Goal: Task Accomplishment & Management: Use online tool/utility

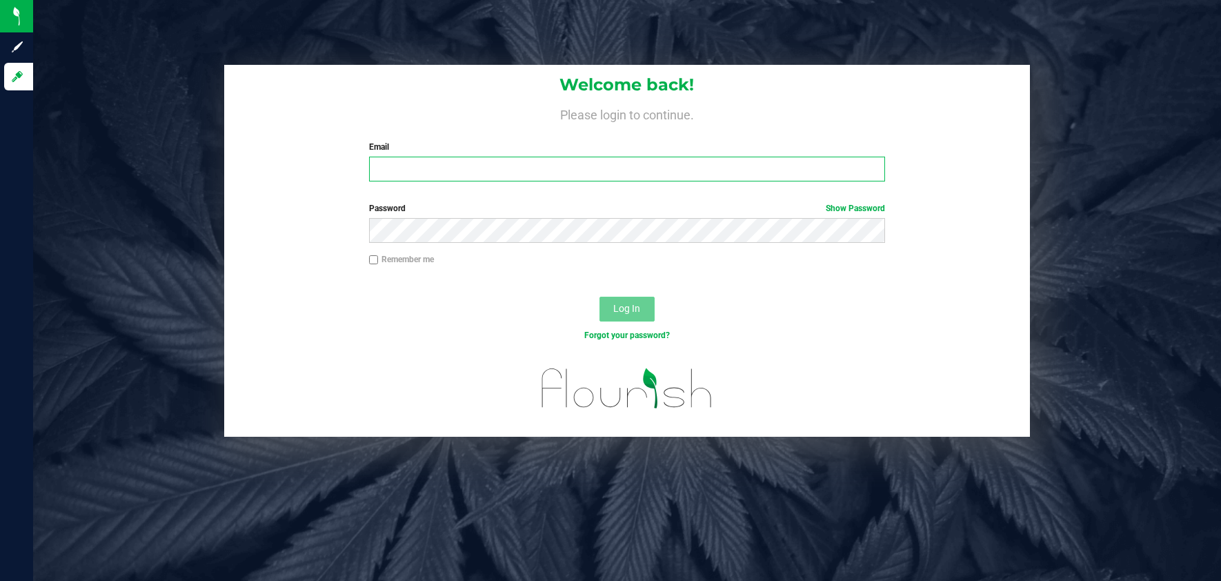
type input "[PERSON_NAME][EMAIL_ADDRESS][DOMAIN_NAME]"
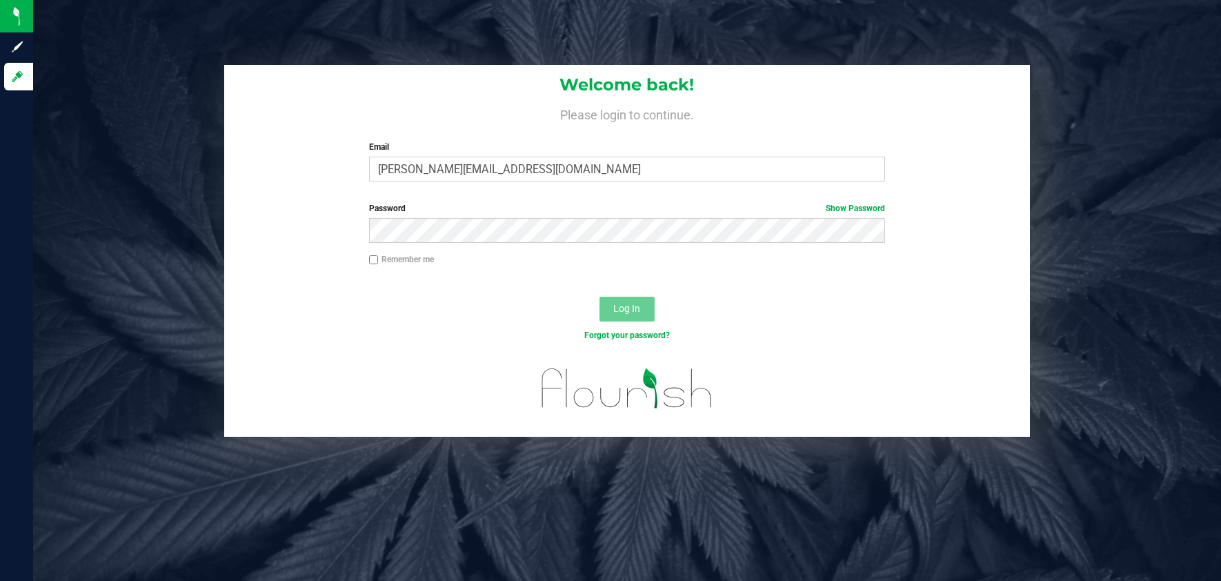
click at [625, 307] on span "Log In" at bounding box center [626, 308] width 27 height 11
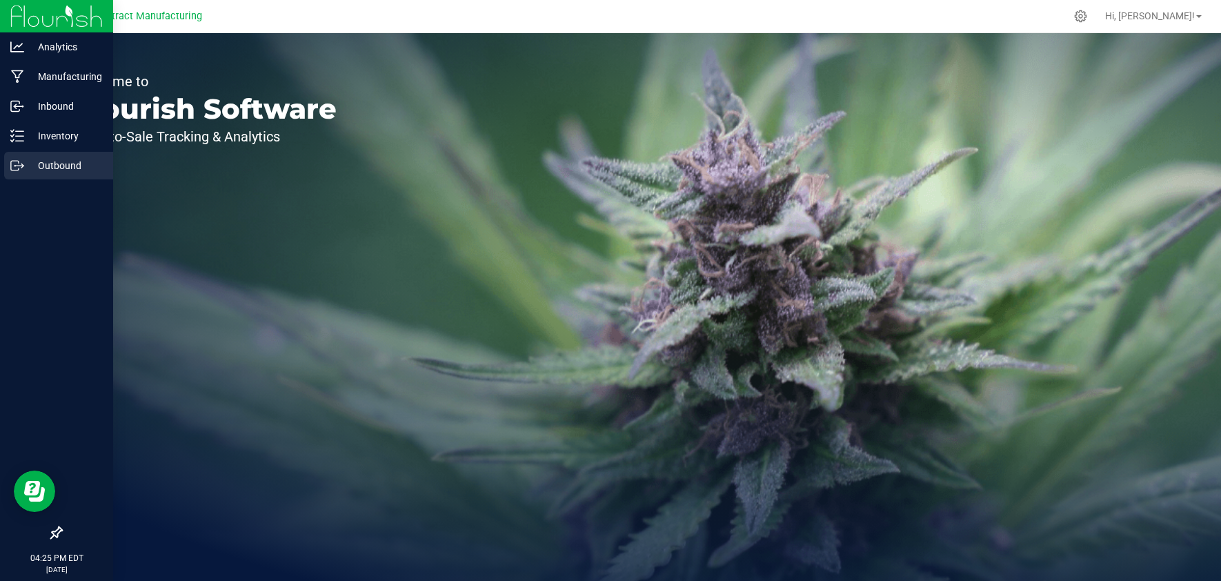
click at [24, 166] on p "Outbound" at bounding box center [65, 165] width 83 height 17
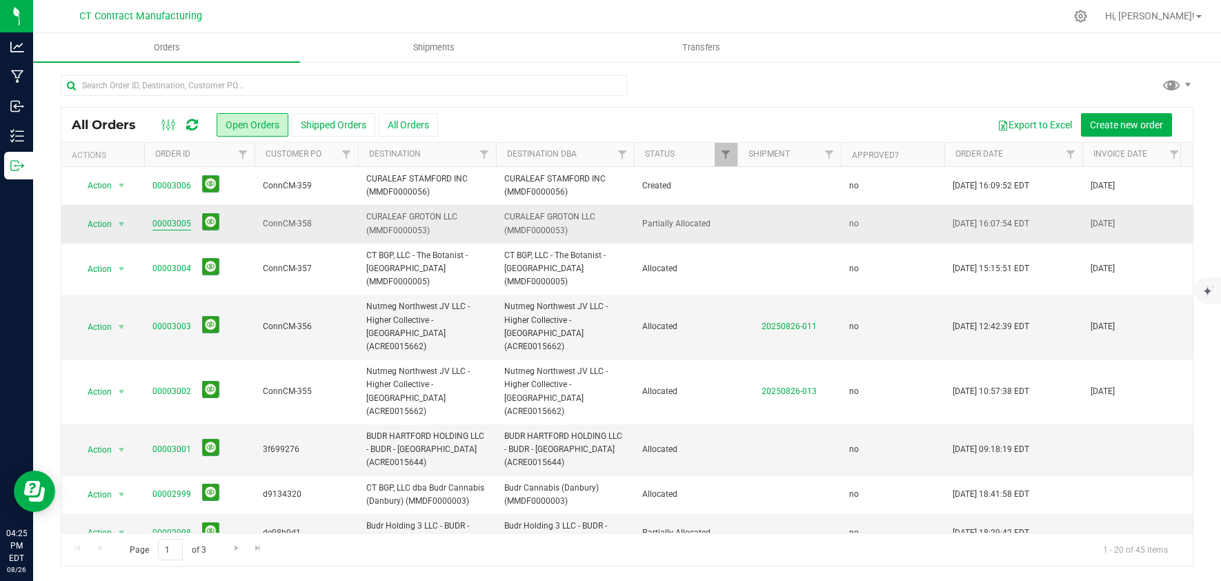
click at [173, 219] on link "00003005" at bounding box center [171, 223] width 39 height 13
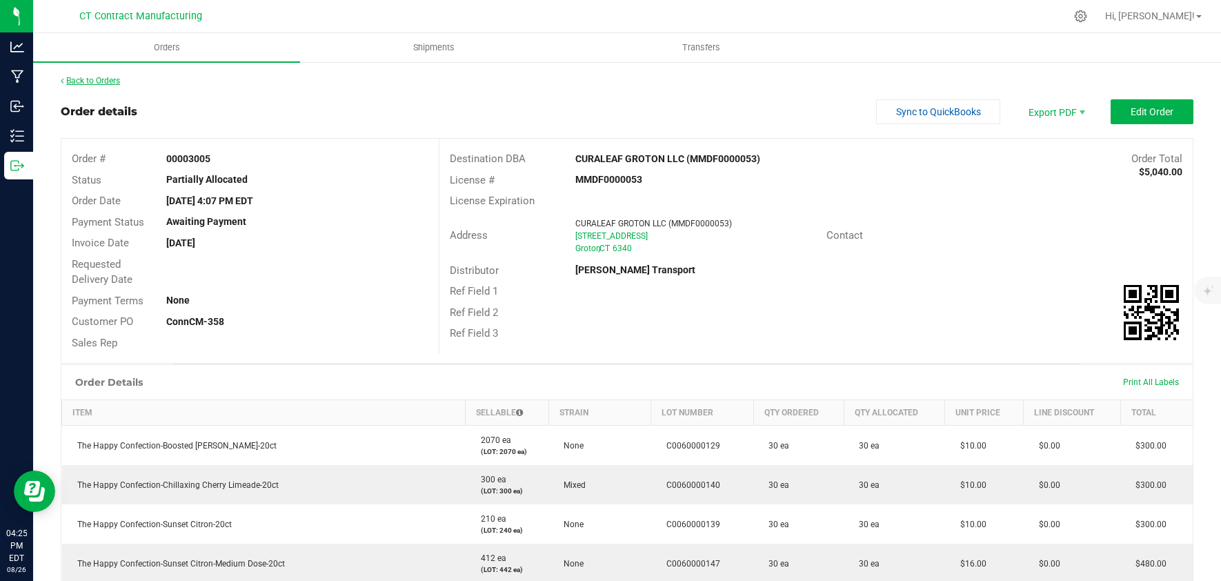
click at [117, 81] on link "Back to Orders" at bounding box center [90, 81] width 59 height 10
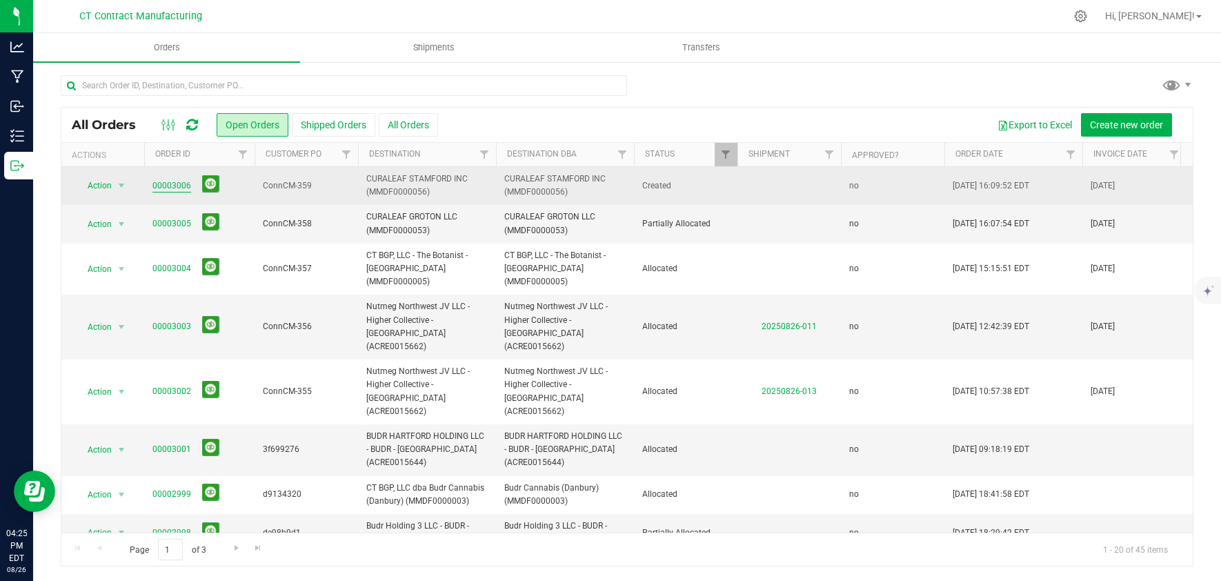
click at [177, 181] on link "00003006" at bounding box center [171, 185] width 39 height 13
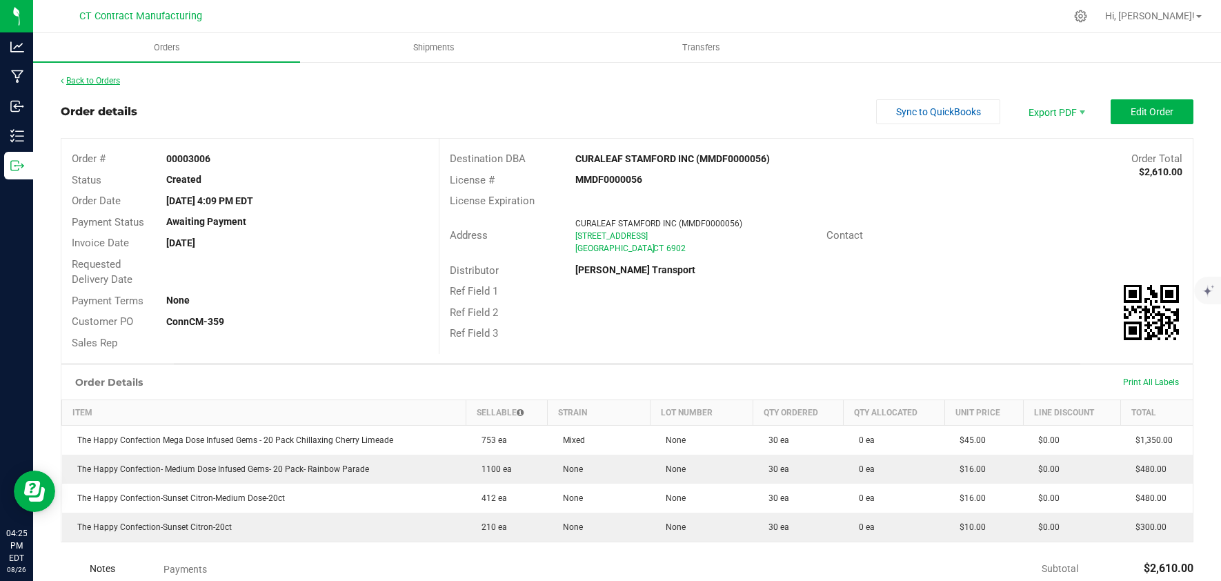
click at [98, 80] on link "Back to Orders" at bounding box center [90, 81] width 59 height 10
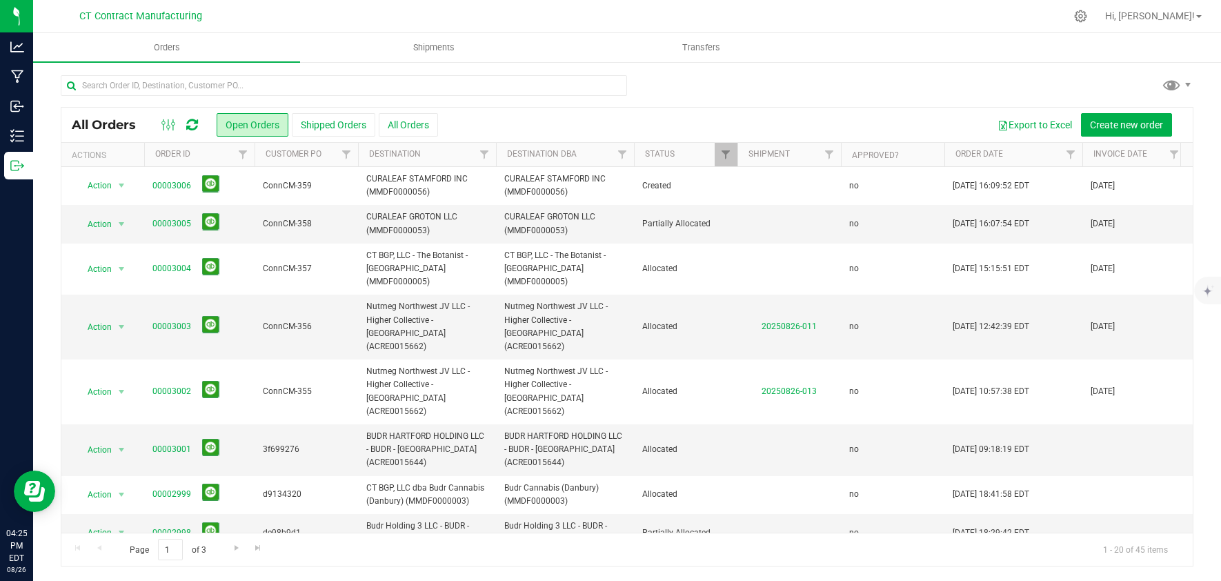
click at [456, 64] on div "All Orders Open Orders Shipped Orders All Orders Export to Excel Create new ord…" at bounding box center [626, 320] width 1187 height 519
click at [461, 57] on uib-tab-heading "Shipments" at bounding box center [433, 48] width 265 height 28
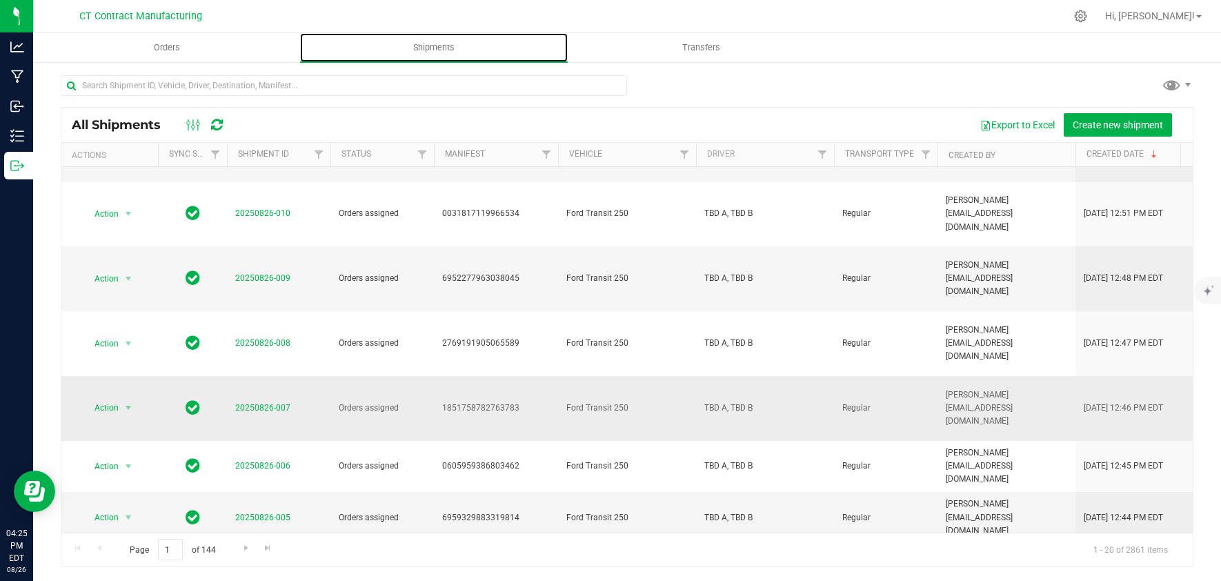
scroll to position [505, 0]
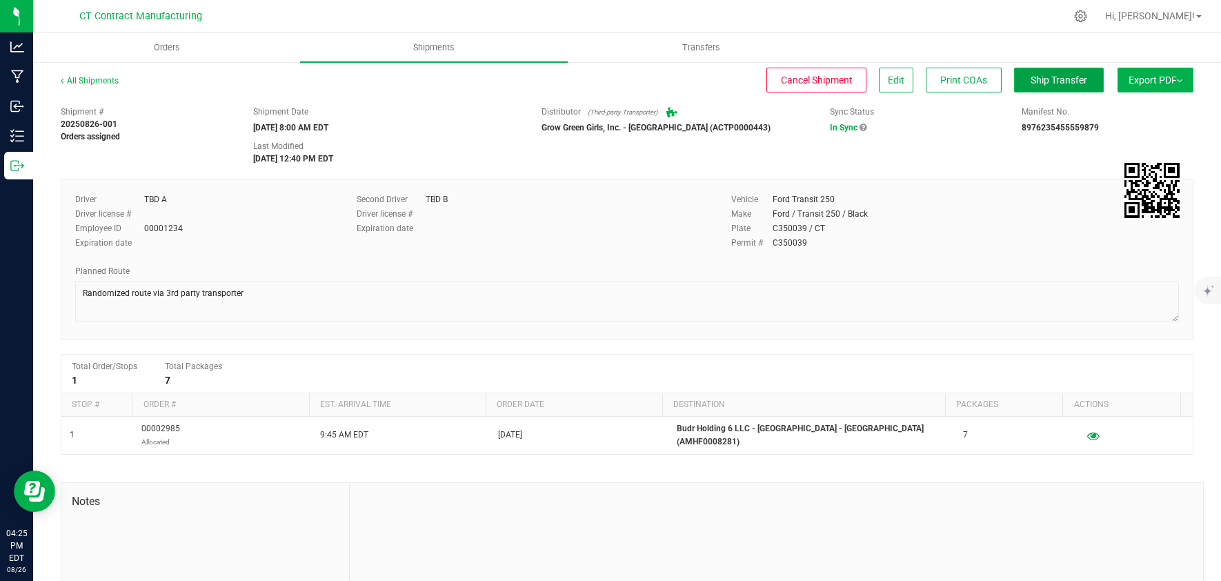
click at [1030, 81] on span "Ship Transfer" at bounding box center [1058, 79] width 57 height 11
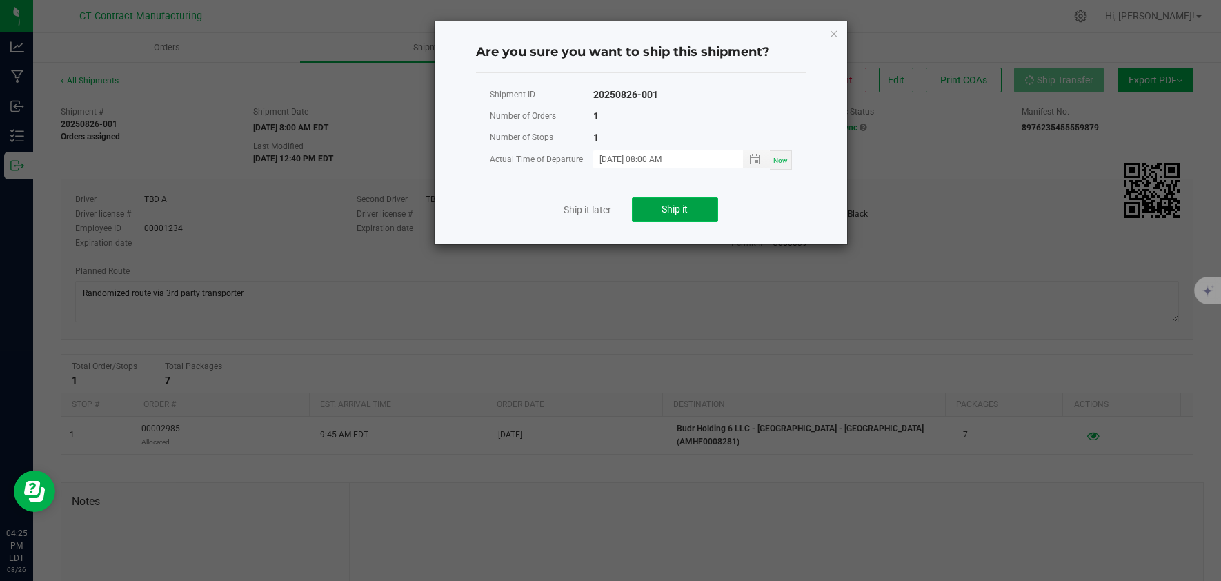
click at [704, 208] on button "Ship it" at bounding box center [675, 209] width 86 height 25
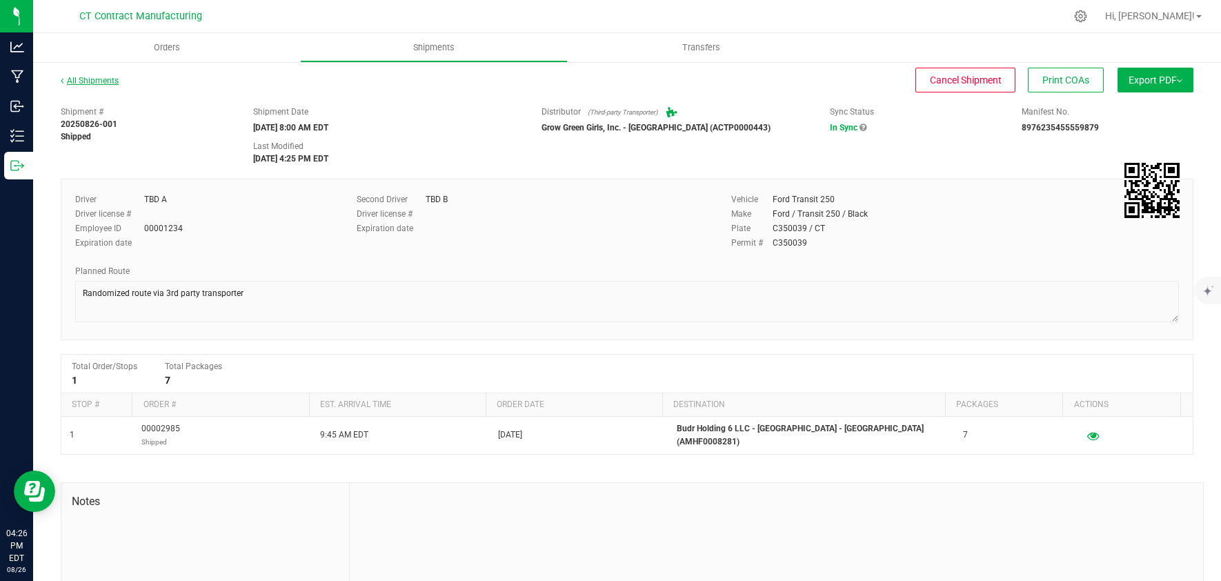
click at [97, 81] on link "All Shipments" at bounding box center [90, 81] width 58 height 10
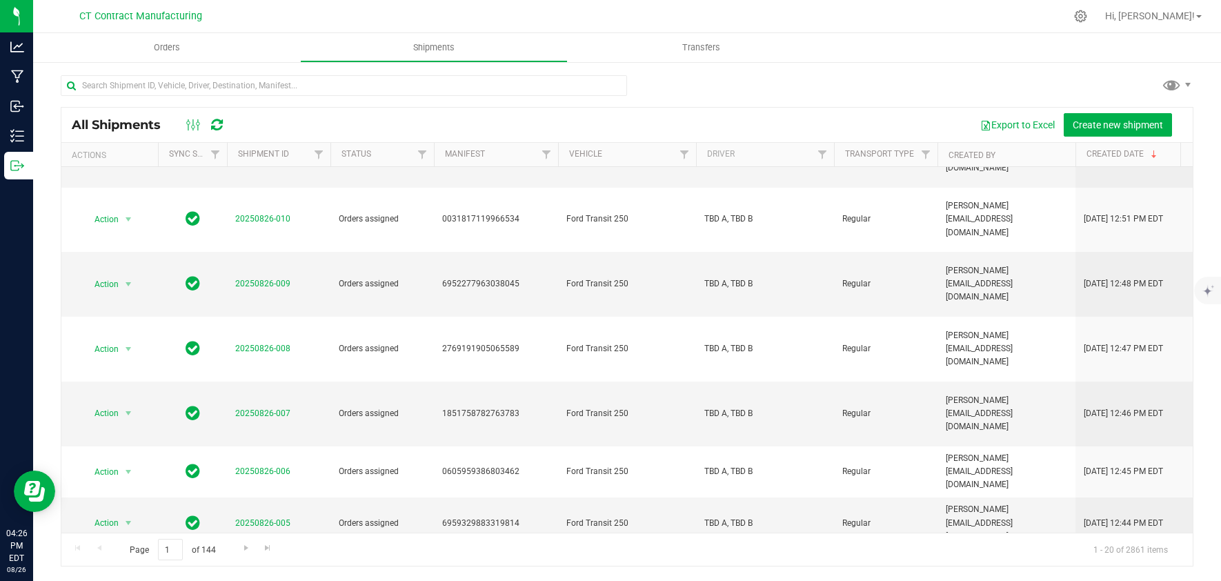
scroll to position [505, 0]
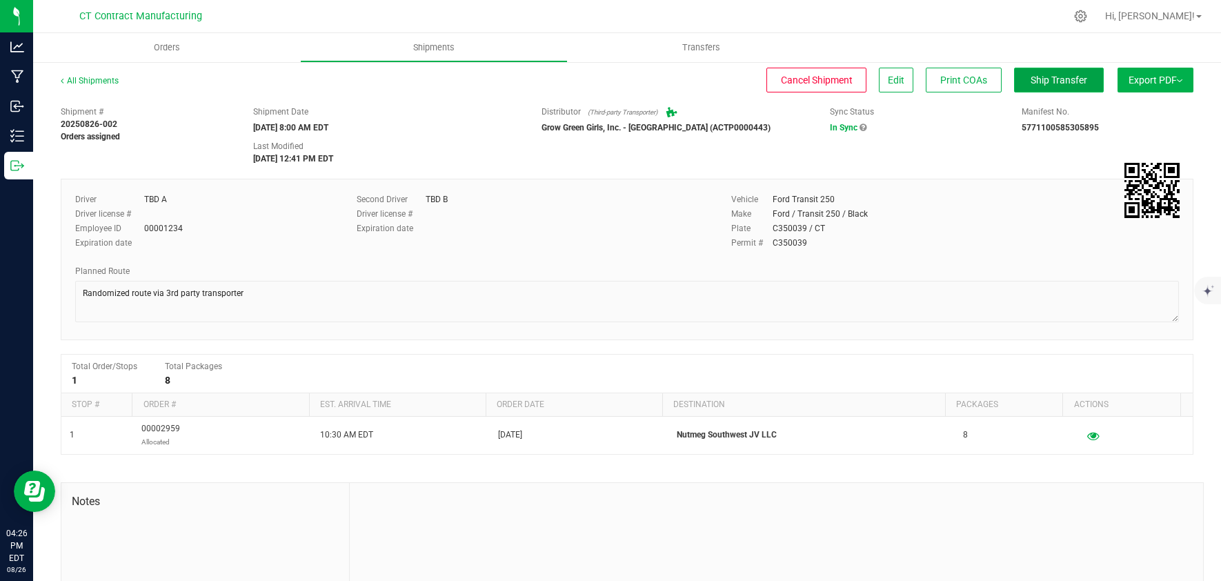
click at [1057, 88] on button "Ship Transfer" at bounding box center [1059, 80] width 90 height 25
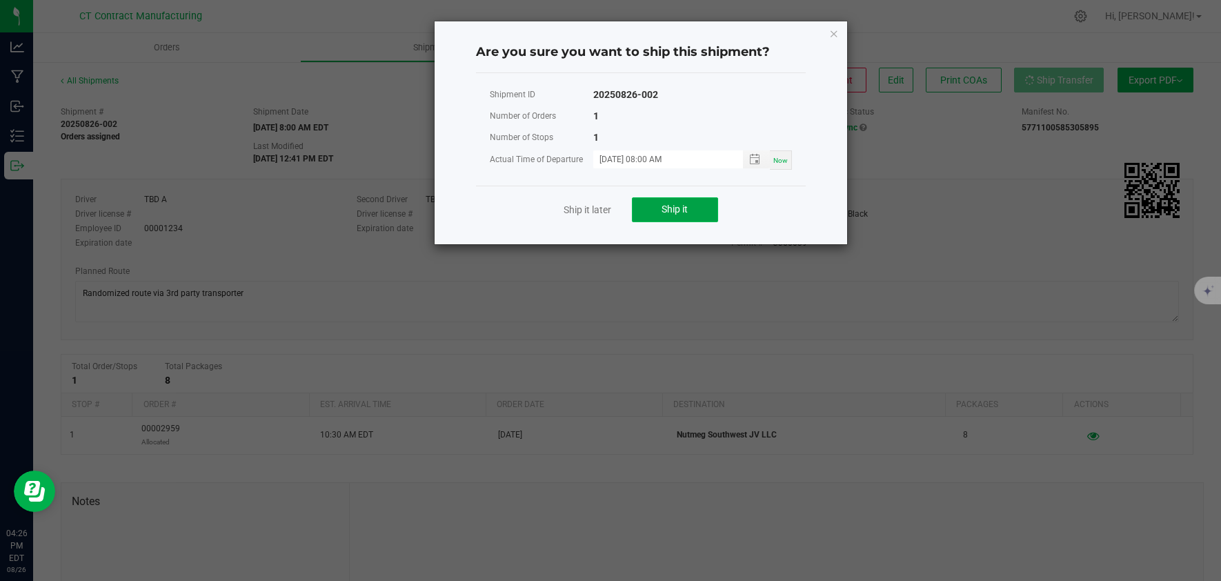
click at [673, 209] on span "Ship it" at bounding box center [674, 208] width 26 height 11
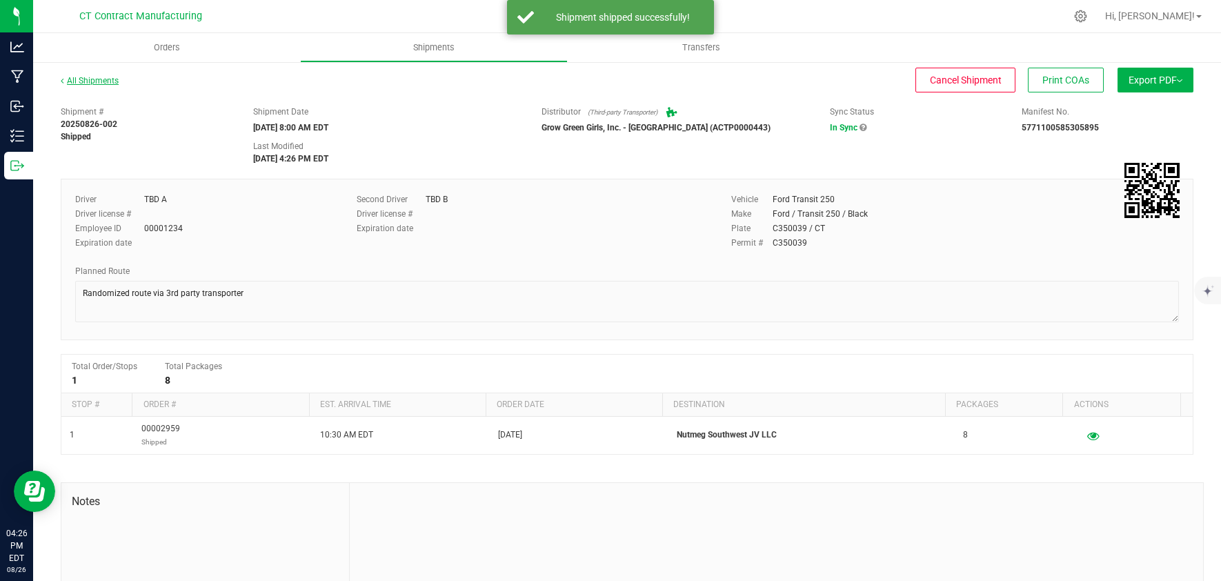
click at [90, 81] on link "All Shipments" at bounding box center [90, 81] width 58 height 10
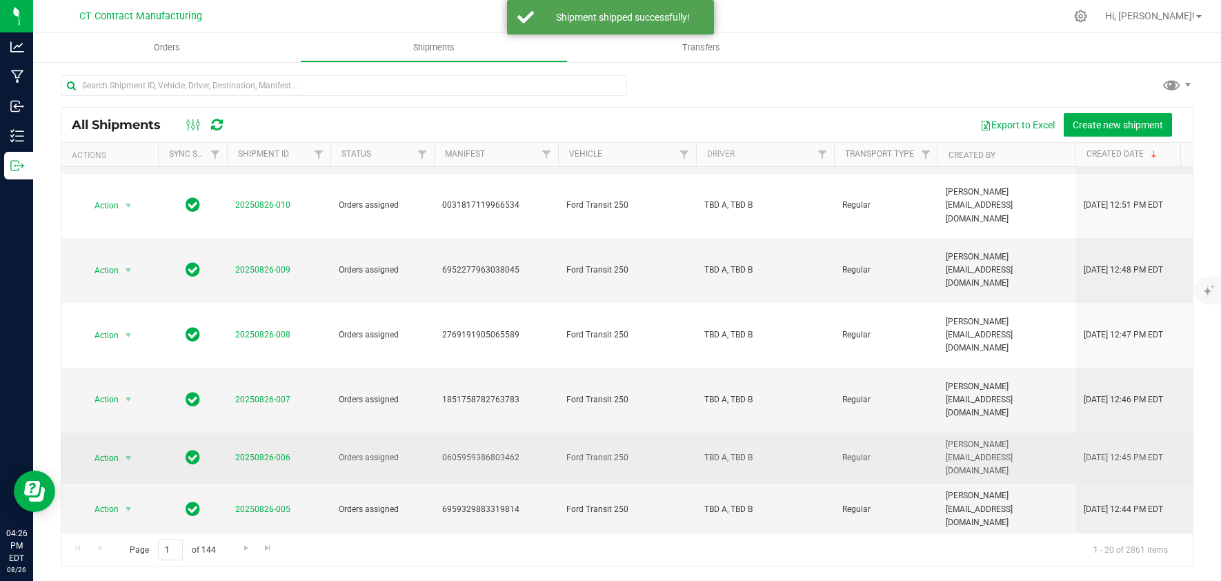
scroll to position [505, 0]
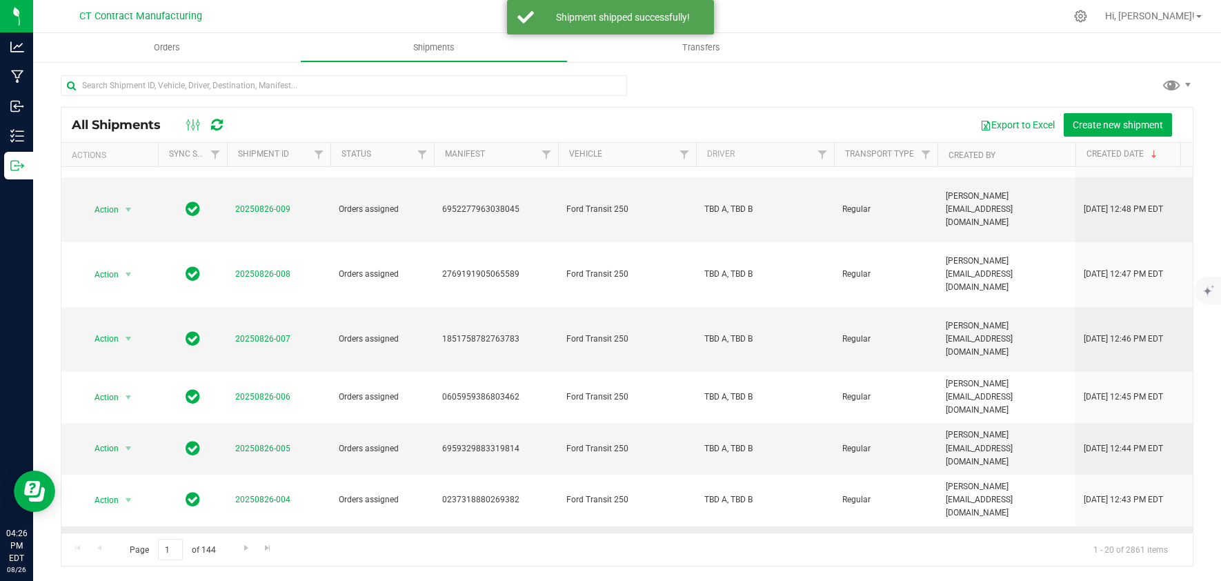
click at [277, 546] on link "20250826-003" at bounding box center [262, 551] width 55 height 10
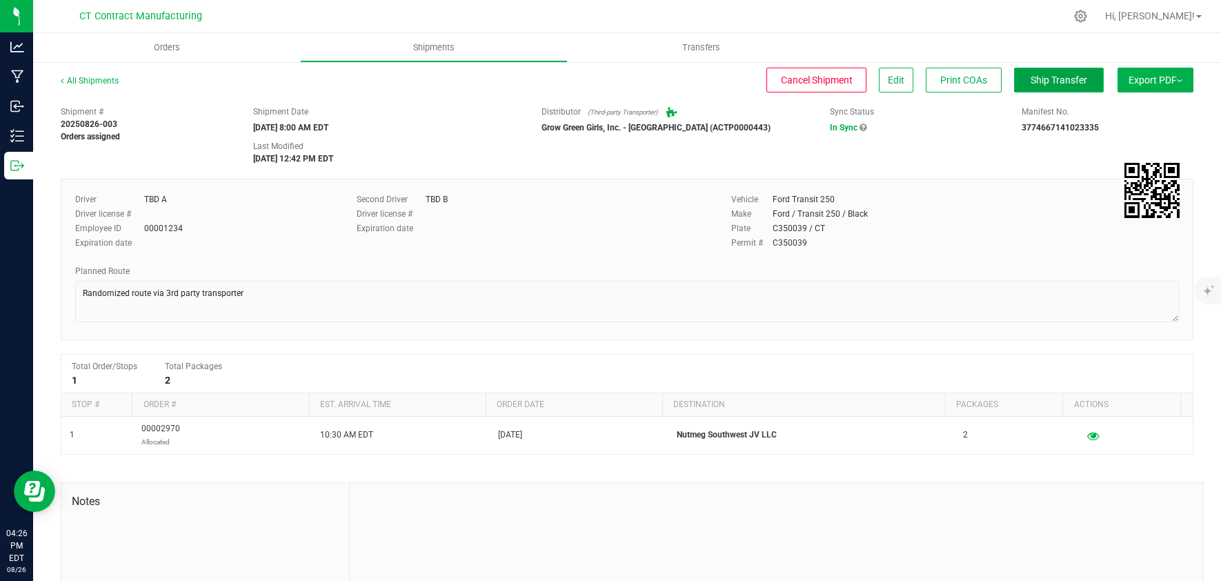
click at [1055, 83] on span "Ship Transfer" at bounding box center [1058, 79] width 57 height 11
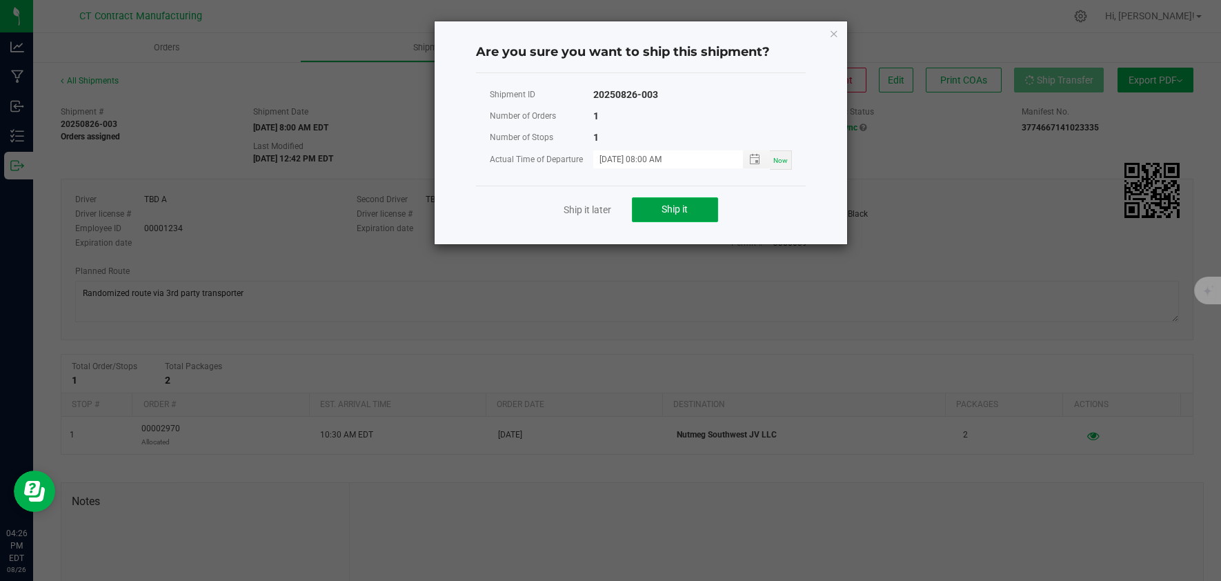
click at [648, 208] on button "Ship it" at bounding box center [675, 209] width 86 height 25
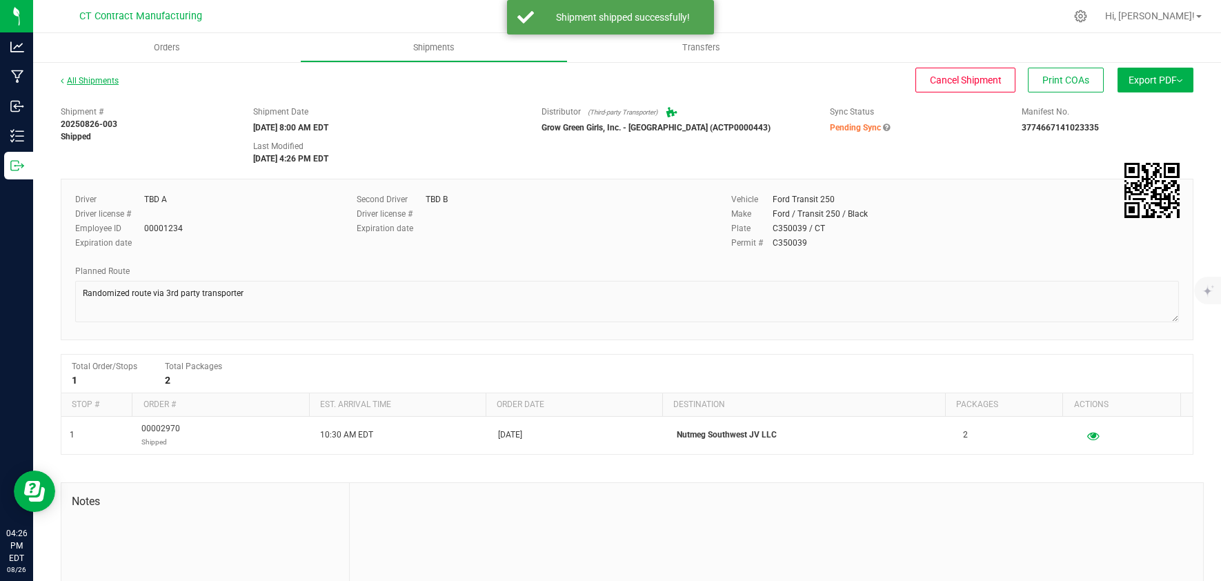
click at [92, 81] on link "All Shipments" at bounding box center [90, 81] width 58 height 10
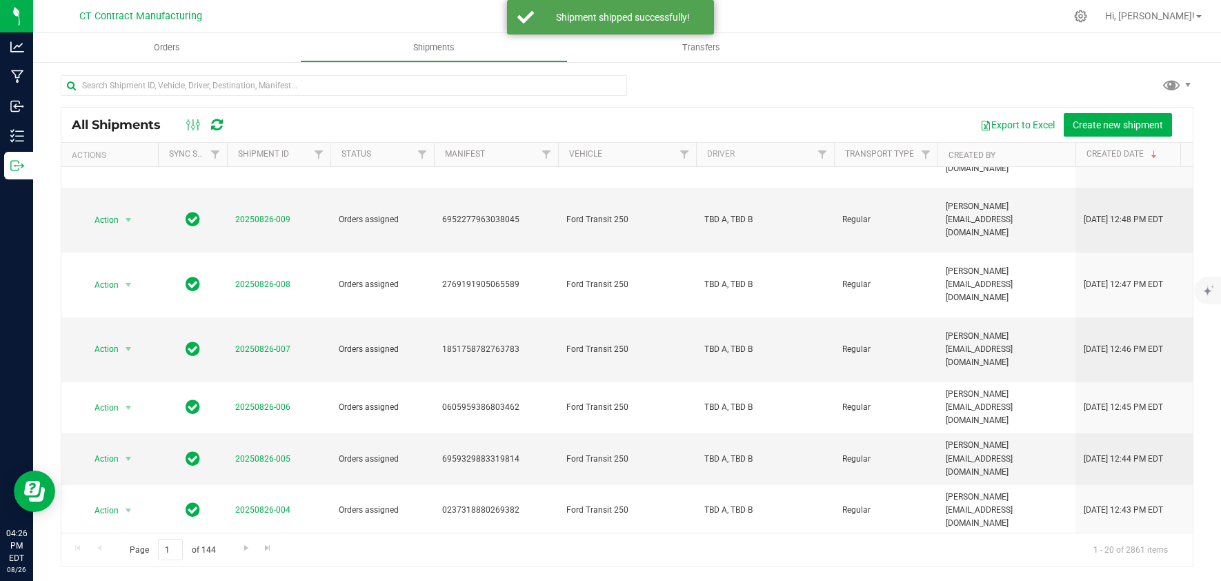
scroll to position [505, 0]
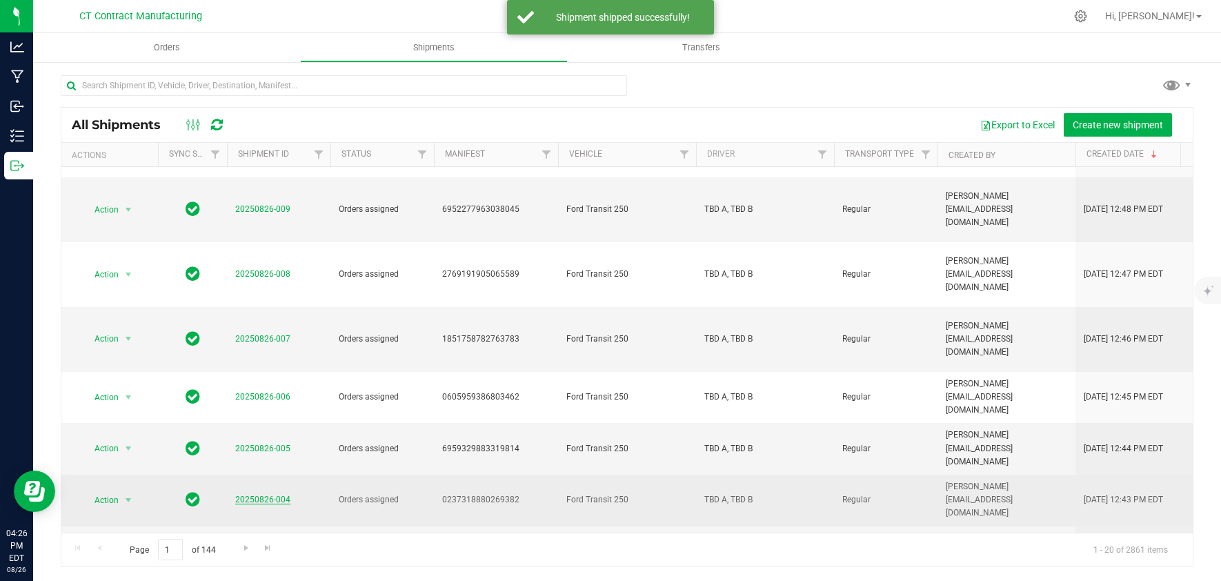
click at [263, 494] on link "20250826-004" at bounding box center [262, 499] width 55 height 10
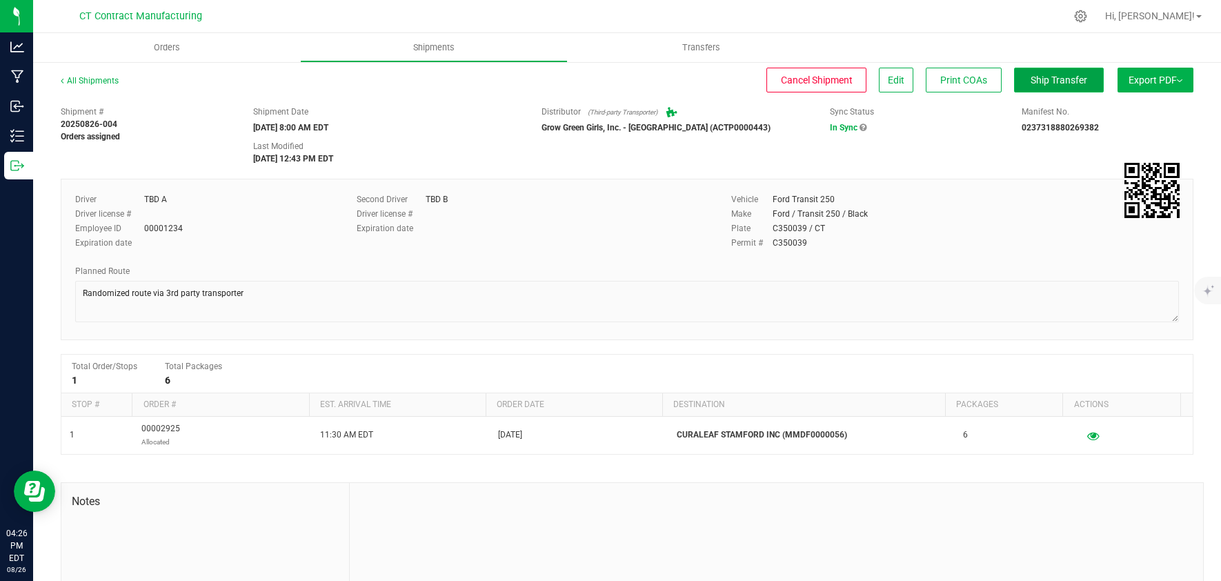
click at [1034, 74] on span "Ship Transfer" at bounding box center [1058, 79] width 57 height 11
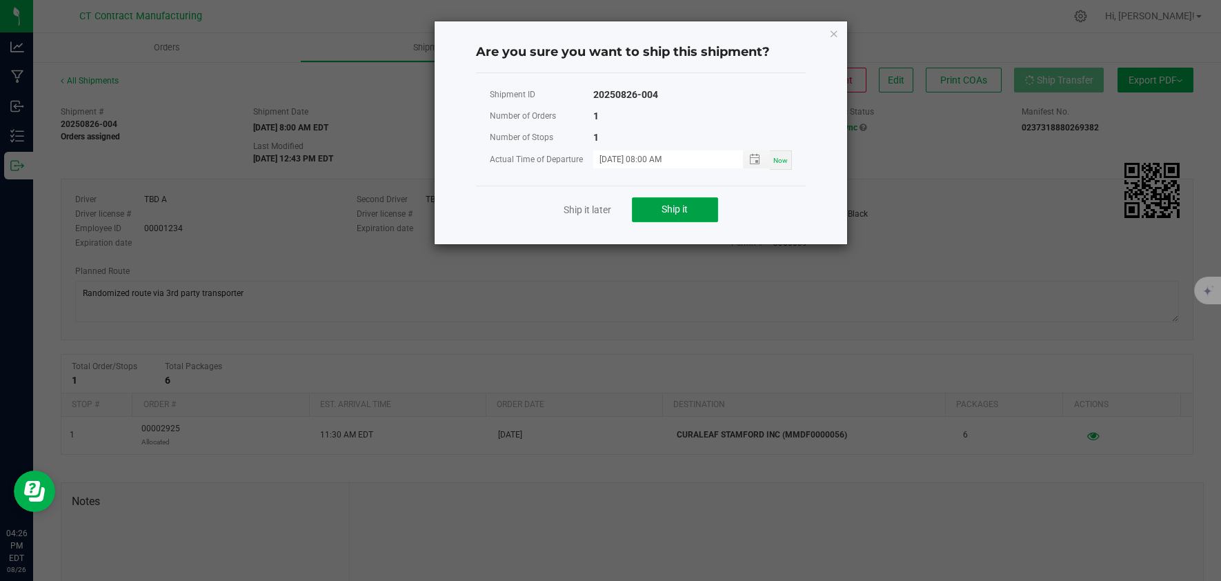
click at [693, 203] on button "Ship it" at bounding box center [675, 209] width 86 height 25
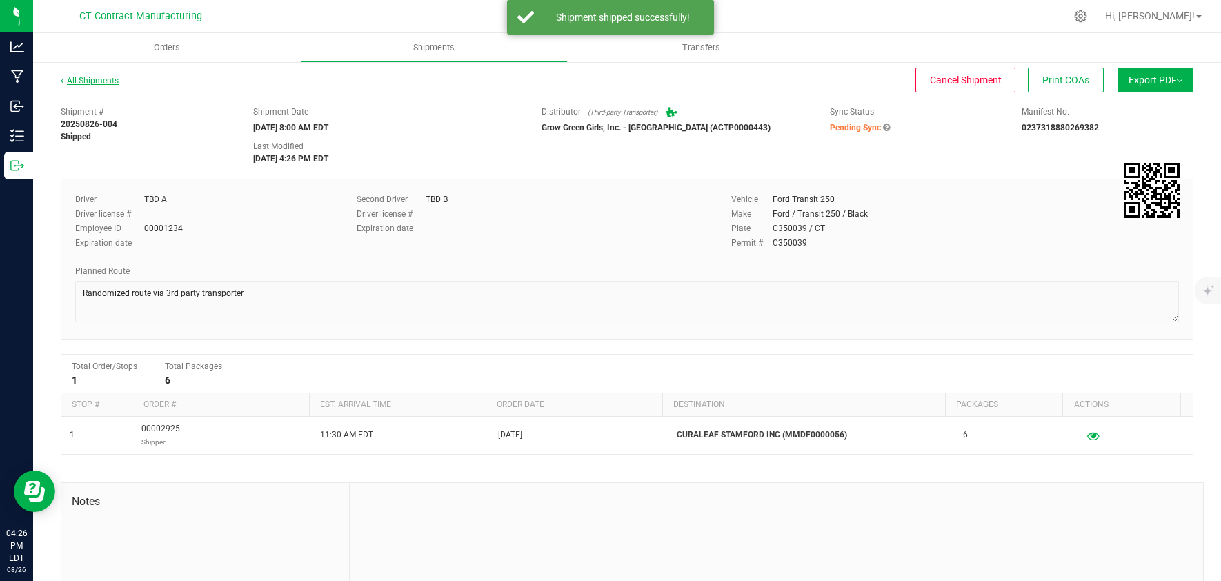
click at [107, 76] on link "All Shipments" at bounding box center [90, 81] width 58 height 10
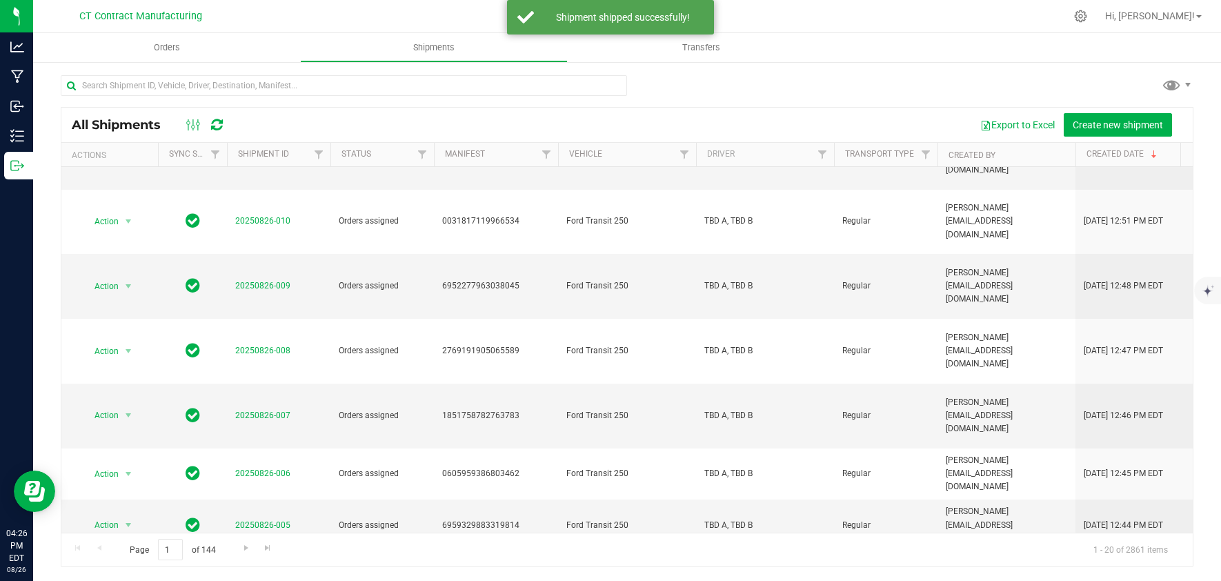
scroll to position [431, 0]
click at [264, 518] on link "20250826-005" at bounding box center [262, 523] width 55 height 10
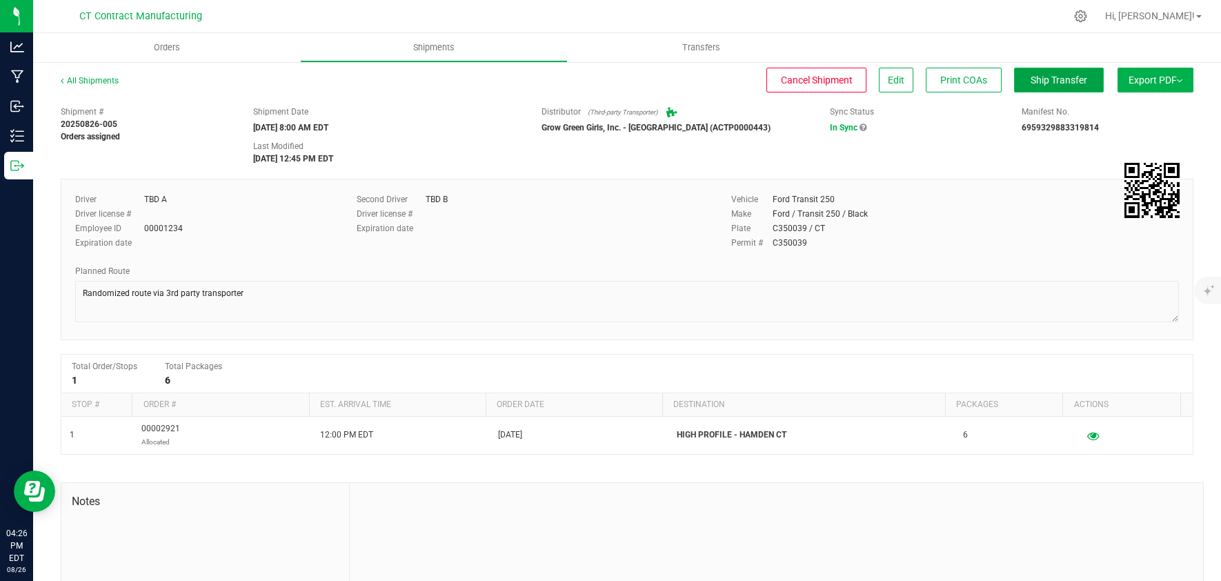
click at [1062, 83] on span "Ship Transfer" at bounding box center [1058, 79] width 57 height 11
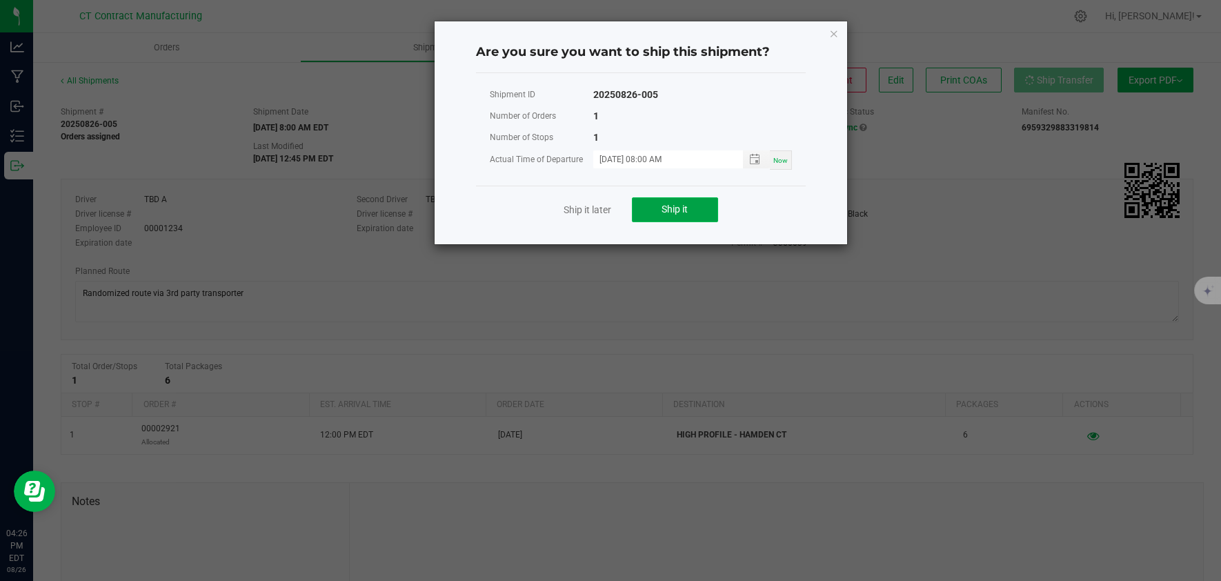
click at [683, 214] on span "Ship it" at bounding box center [674, 208] width 26 height 11
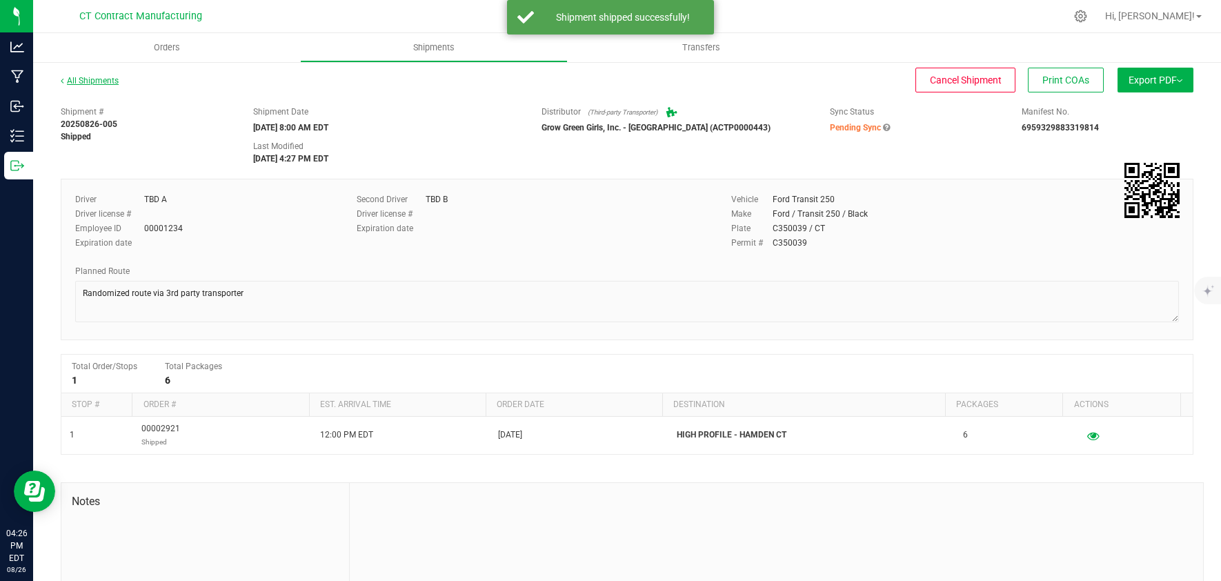
click at [99, 79] on link "All Shipments" at bounding box center [90, 81] width 58 height 10
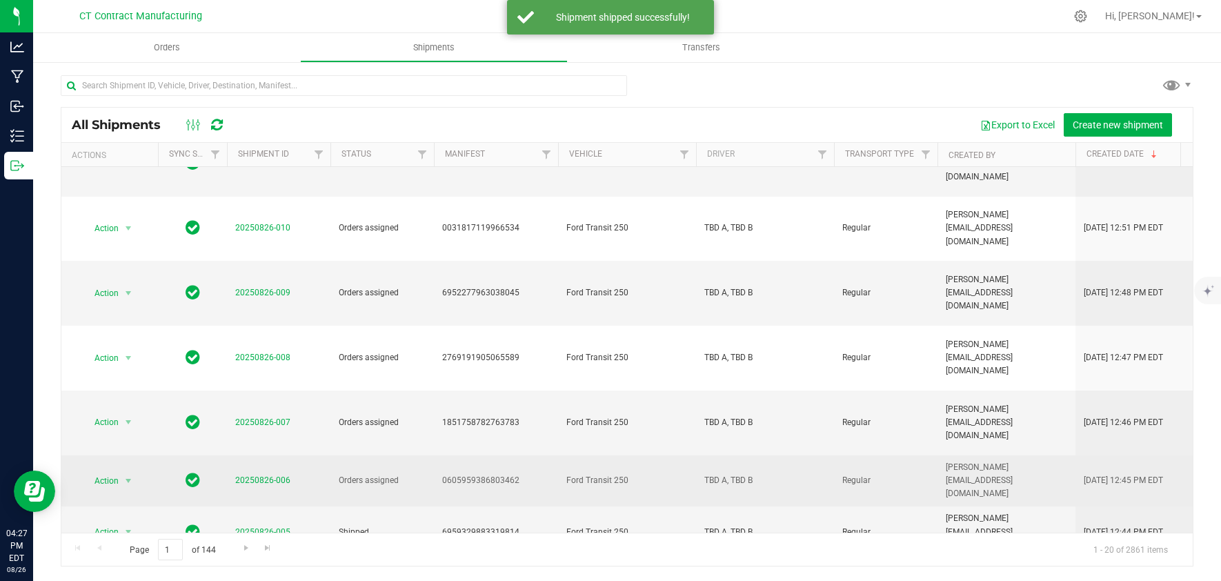
scroll to position [431, 0]
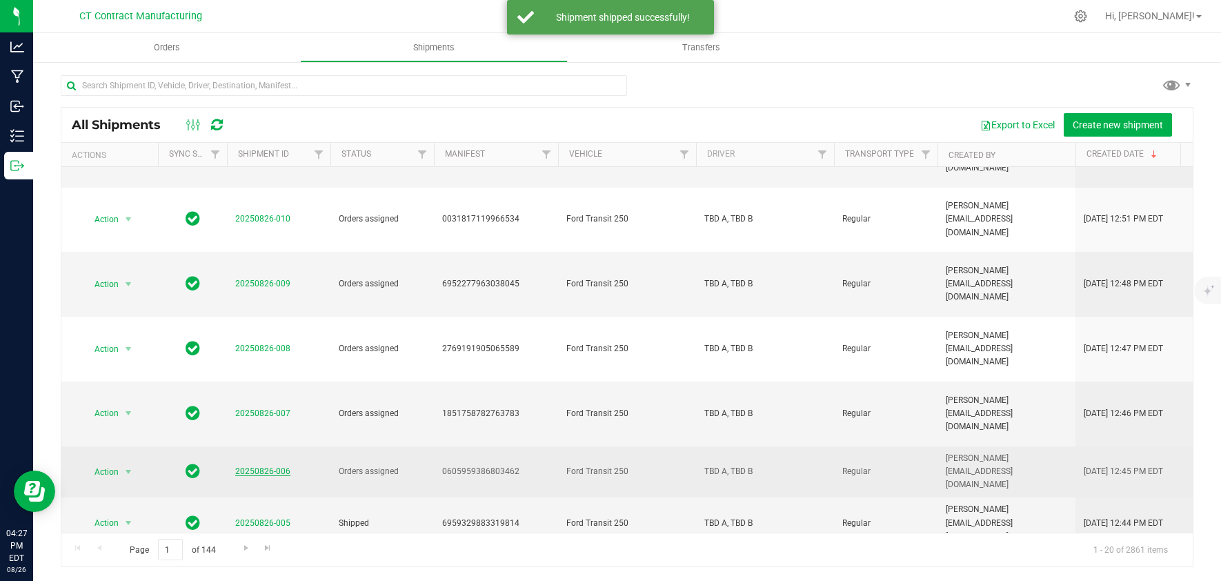
click at [277, 466] on link "20250826-006" at bounding box center [262, 471] width 55 height 10
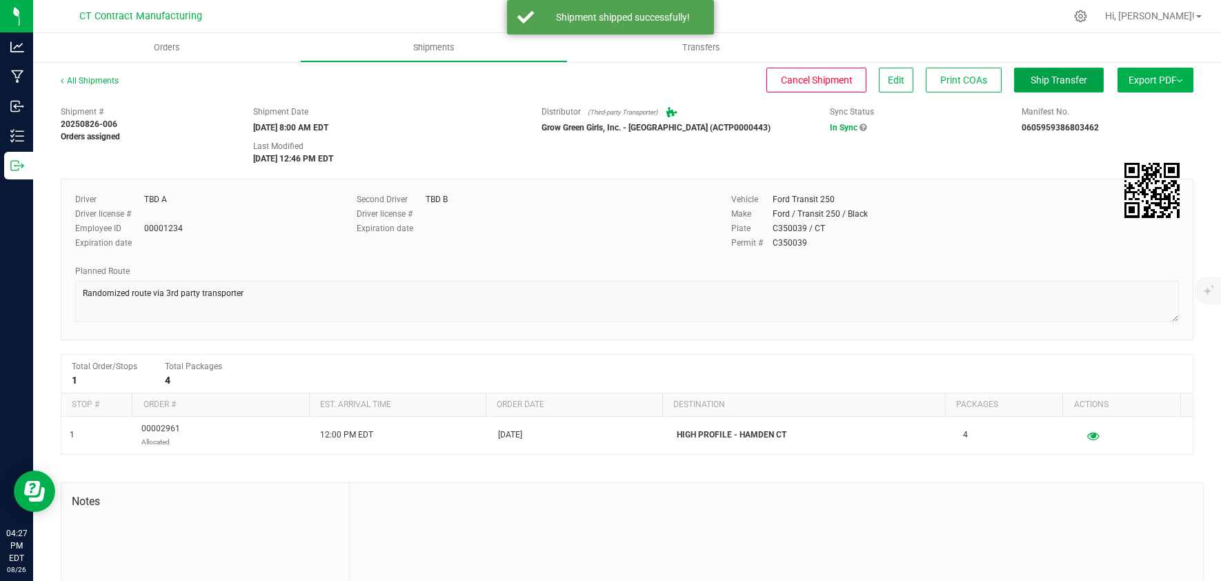
click at [1047, 72] on button "Ship Transfer" at bounding box center [1059, 80] width 90 height 25
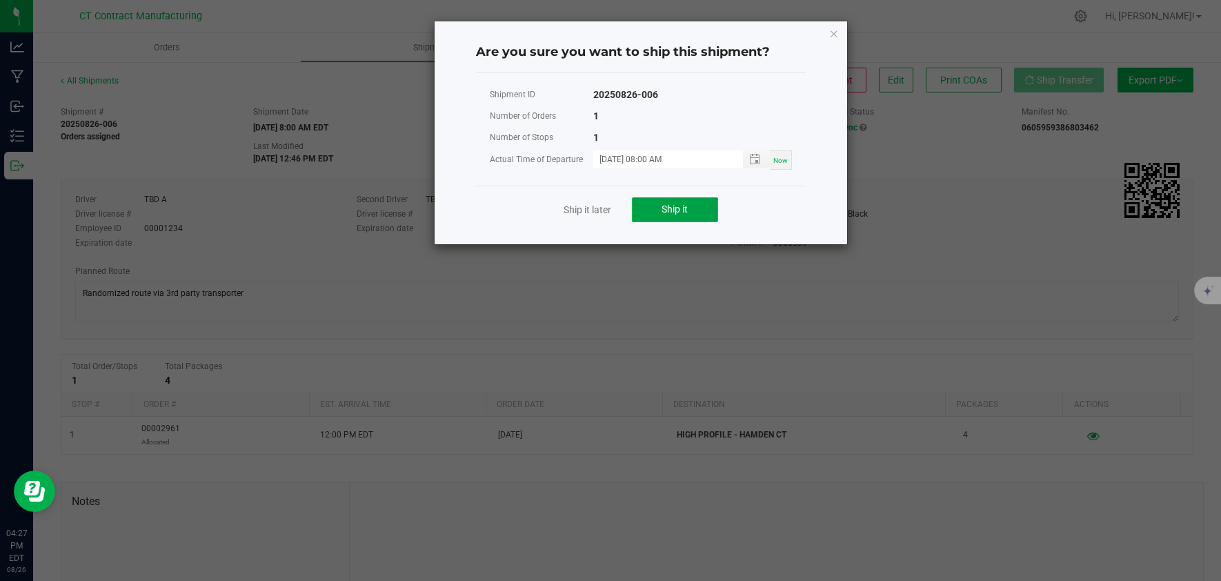
click at [694, 208] on button "Ship it" at bounding box center [675, 209] width 86 height 25
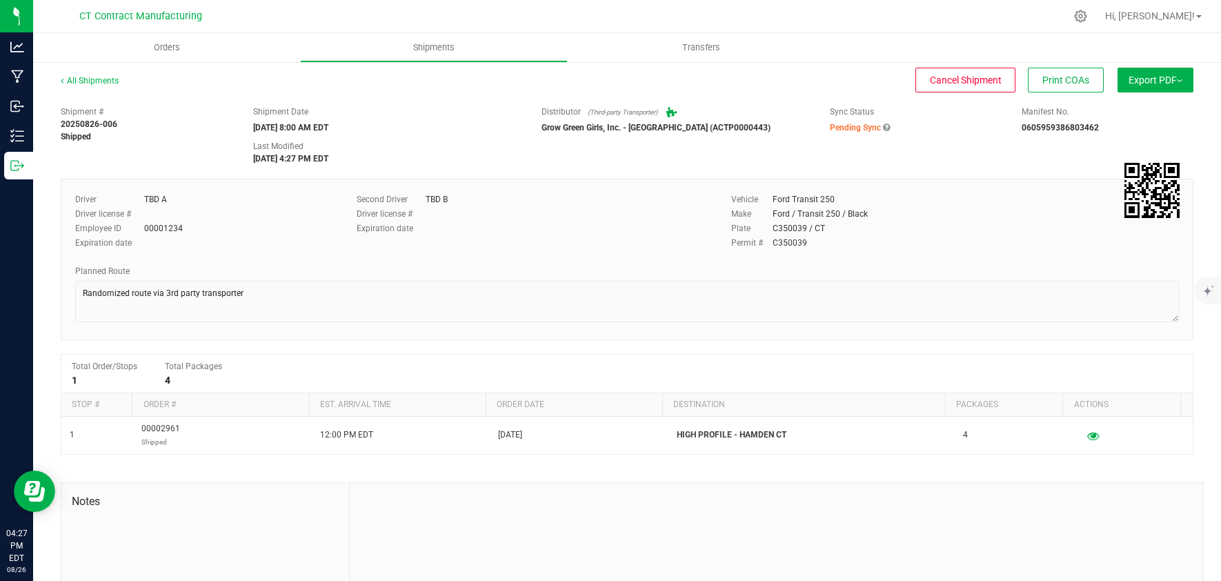
click at [104, 84] on div "All Shipments" at bounding box center [102, 84] width 83 height 21
click at [90, 83] on link "All Shipments" at bounding box center [90, 81] width 58 height 10
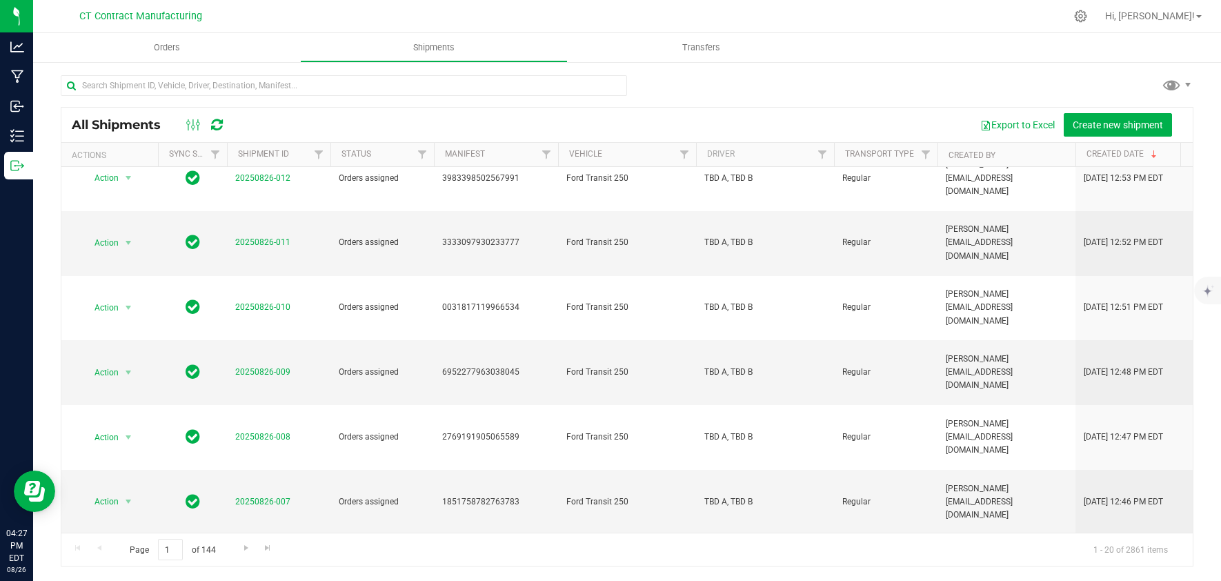
scroll to position [345, 0]
click at [263, 494] on link "20250826-007" at bounding box center [262, 499] width 55 height 10
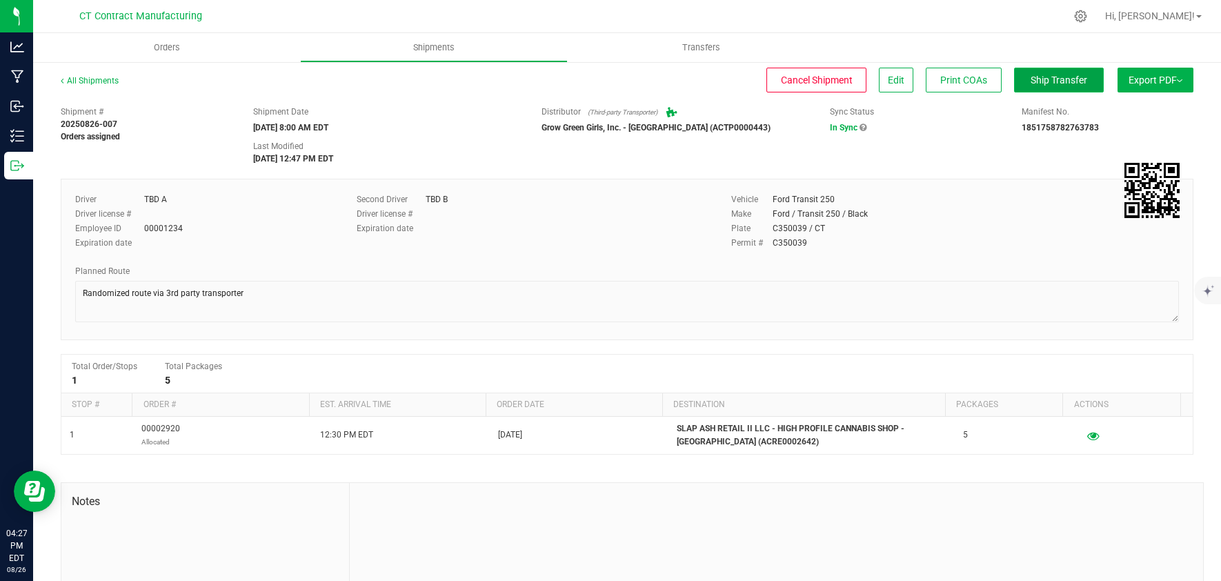
click at [1047, 86] on button "Ship Transfer" at bounding box center [1059, 80] width 90 height 25
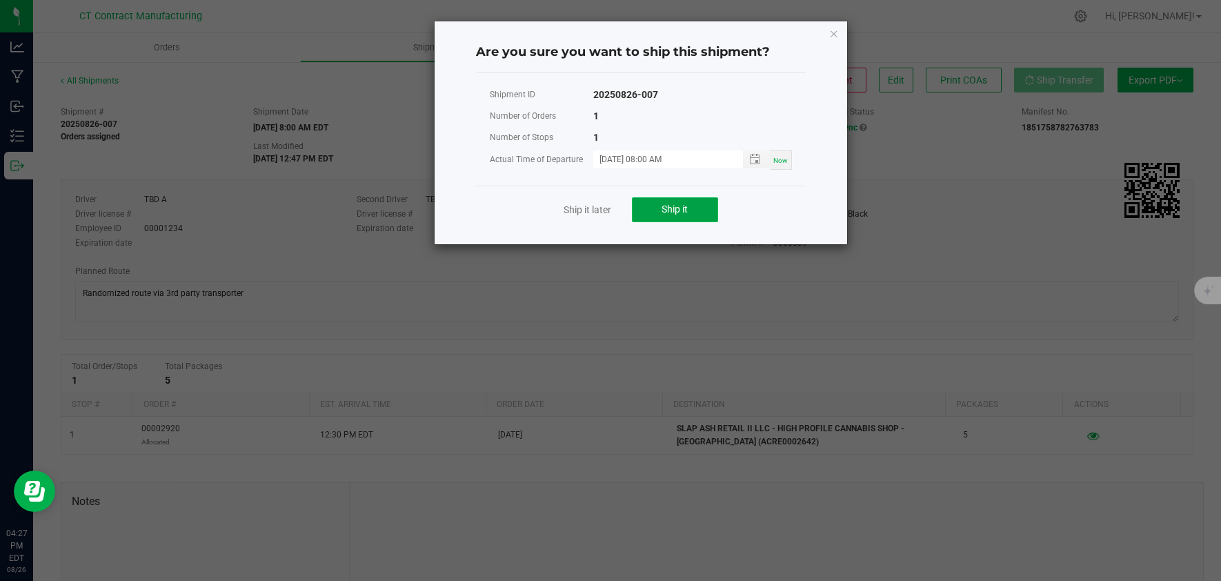
click at [698, 205] on button "Ship it" at bounding box center [675, 209] width 86 height 25
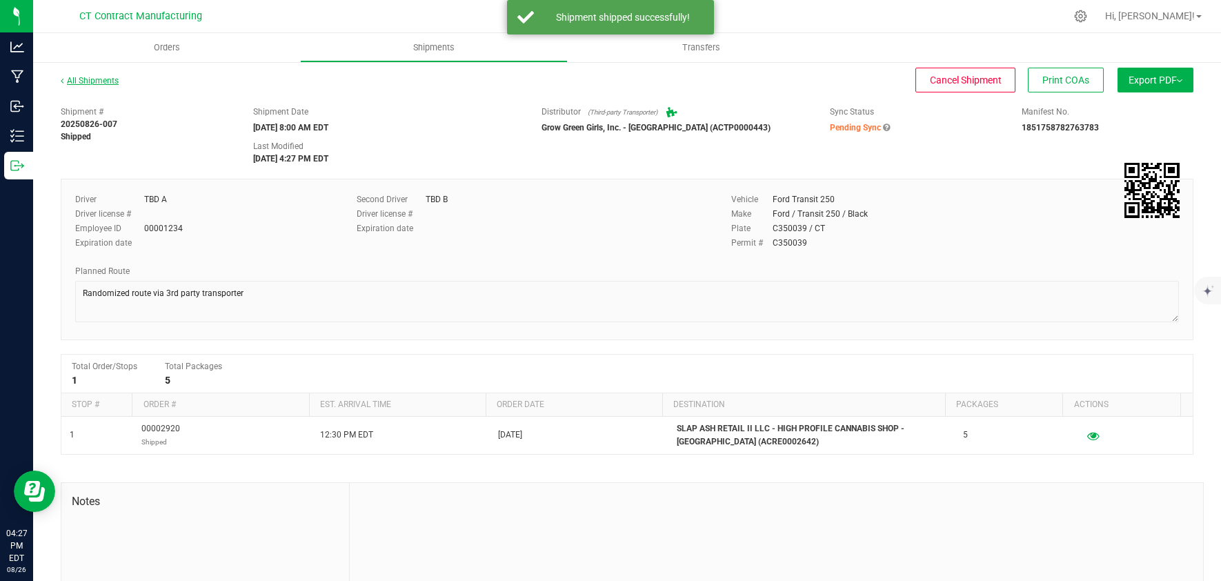
click at [92, 79] on link "All Shipments" at bounding box center [90, 81] width 58 height 10
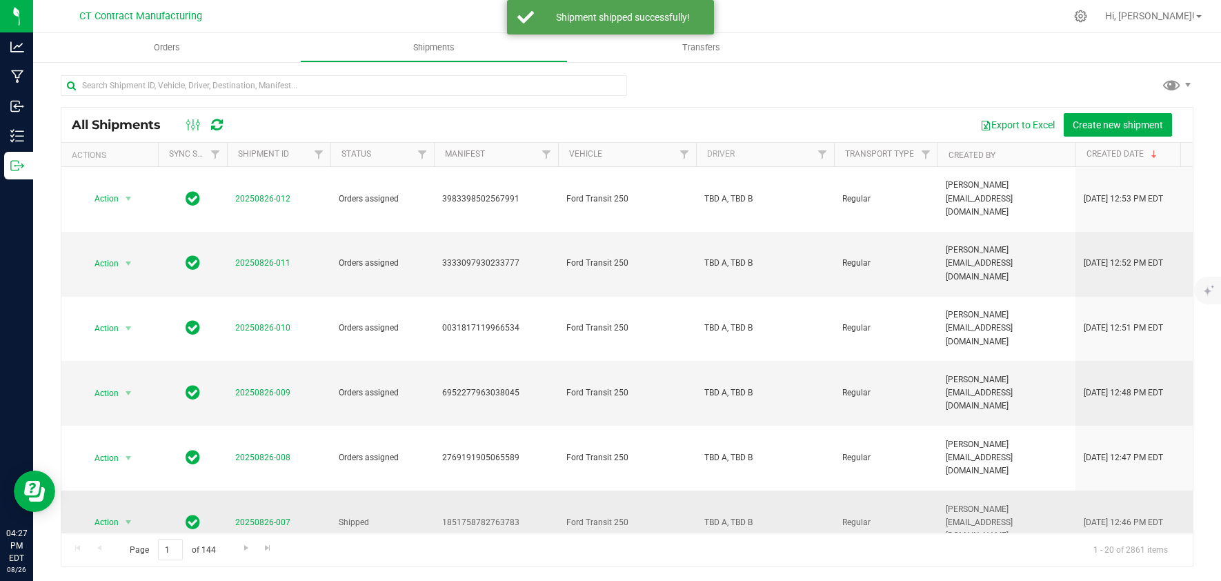
scroll to position [345, 0]
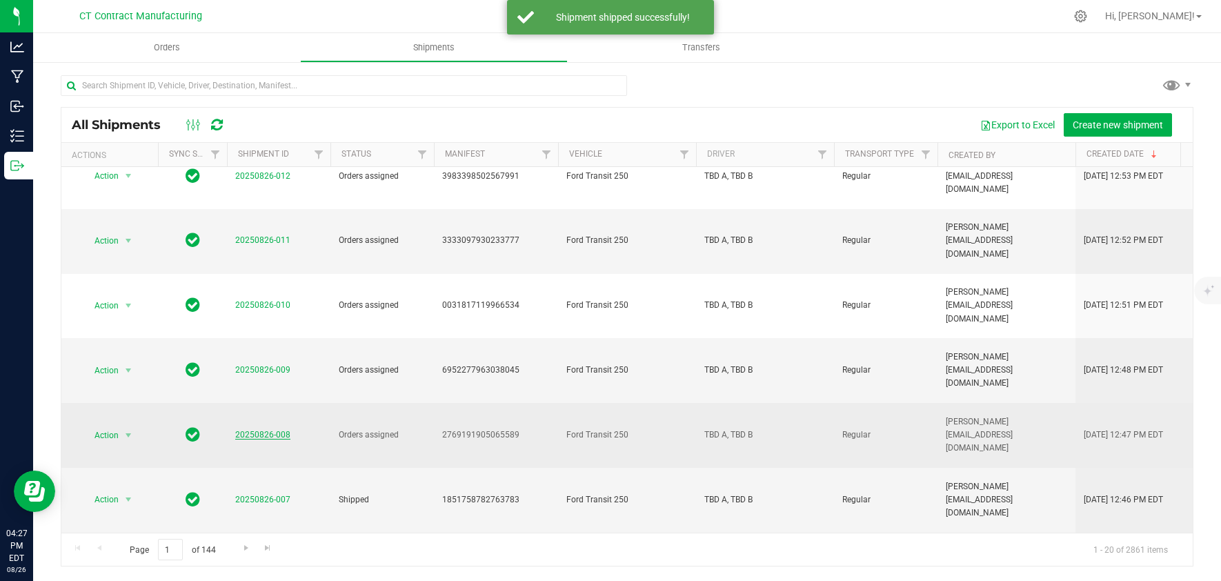
click at [245, 430] on link "20250826-008" at bounding box center [262, 435] width 55 height 10
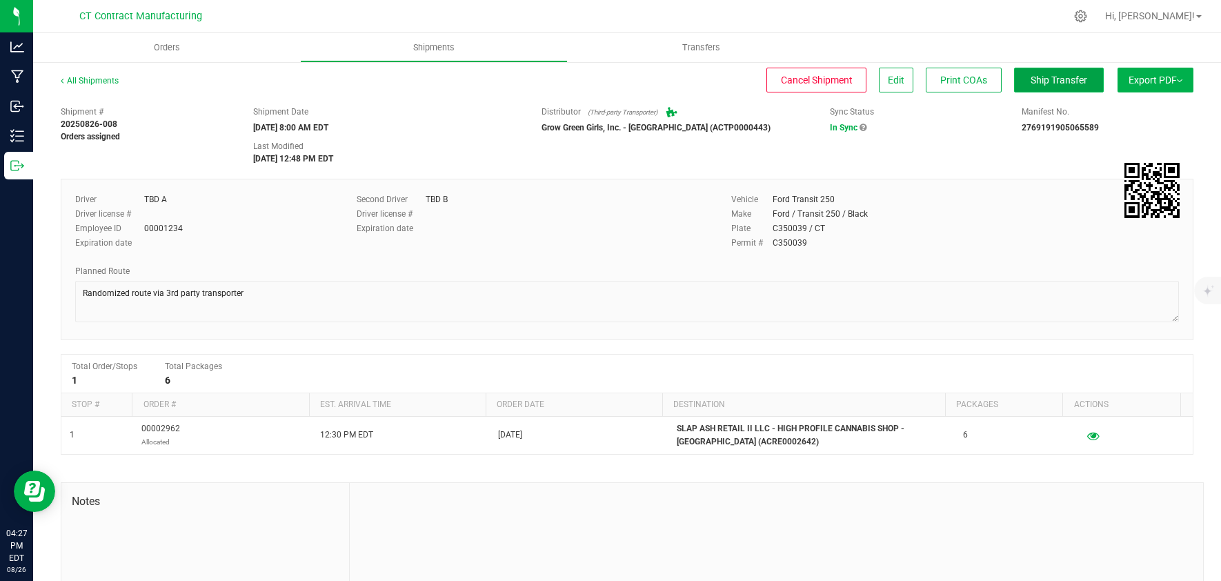
click at [1030, 85] on span "Ship Transfer" at bounding box center [1058, 79] width 57 height 11
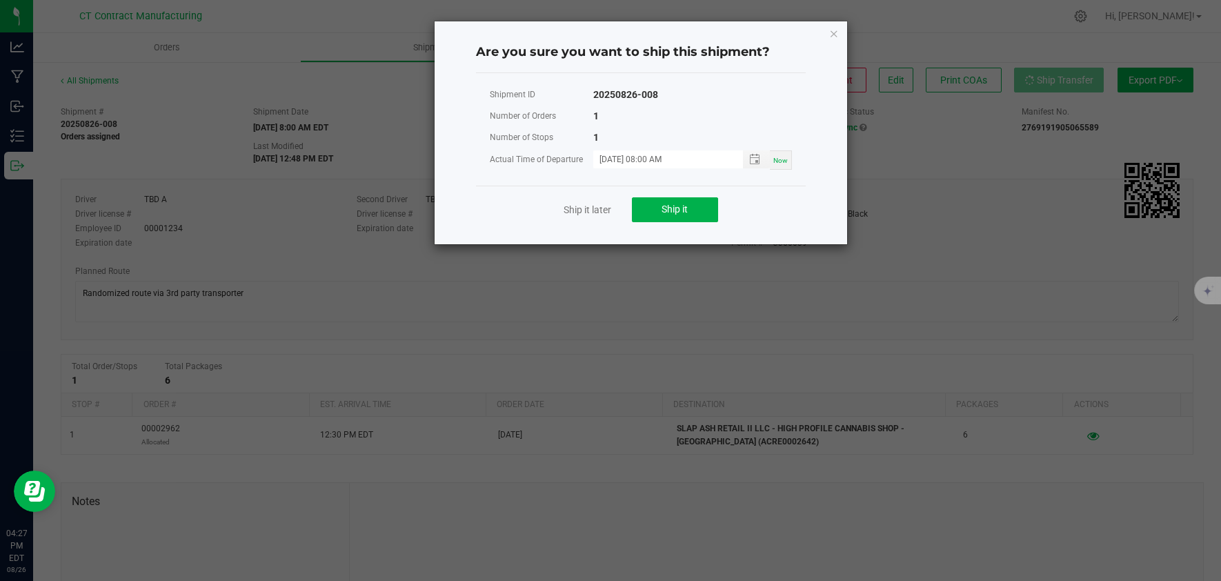
click at [618, 219] on div "Ship it later Ship it" at bounding box center [641, 209] width 330 height 48
click at [659, 208] on button "Ship it" at bounding box center [675, 209] width 86 height 25
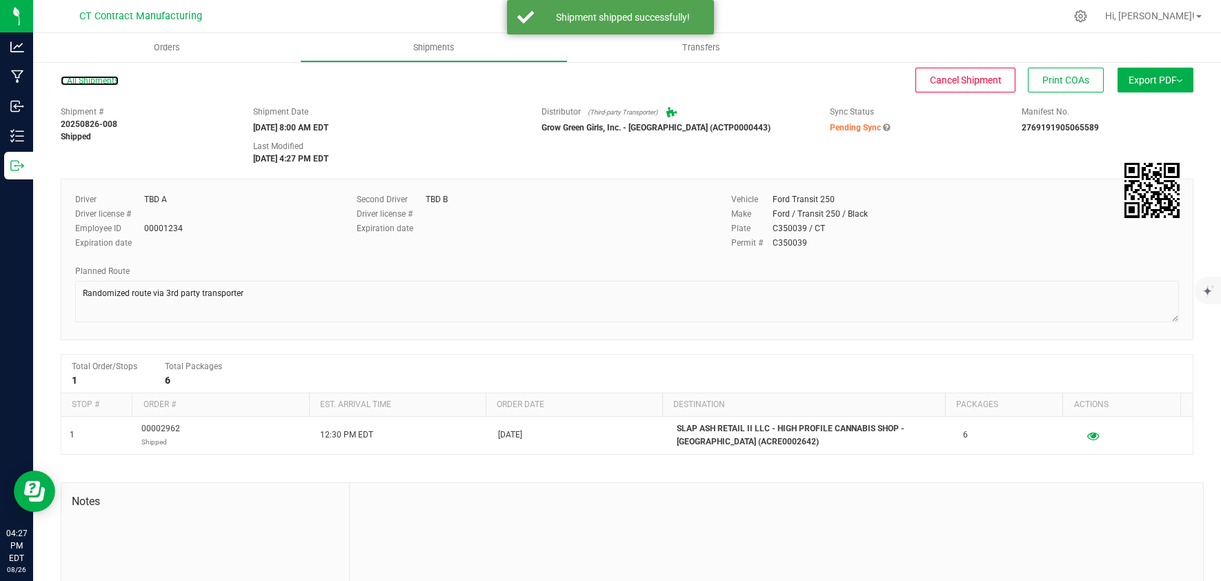
click at [101, 78] on link "All Shipments" at bounding box center [90, 81] width 58 height 10
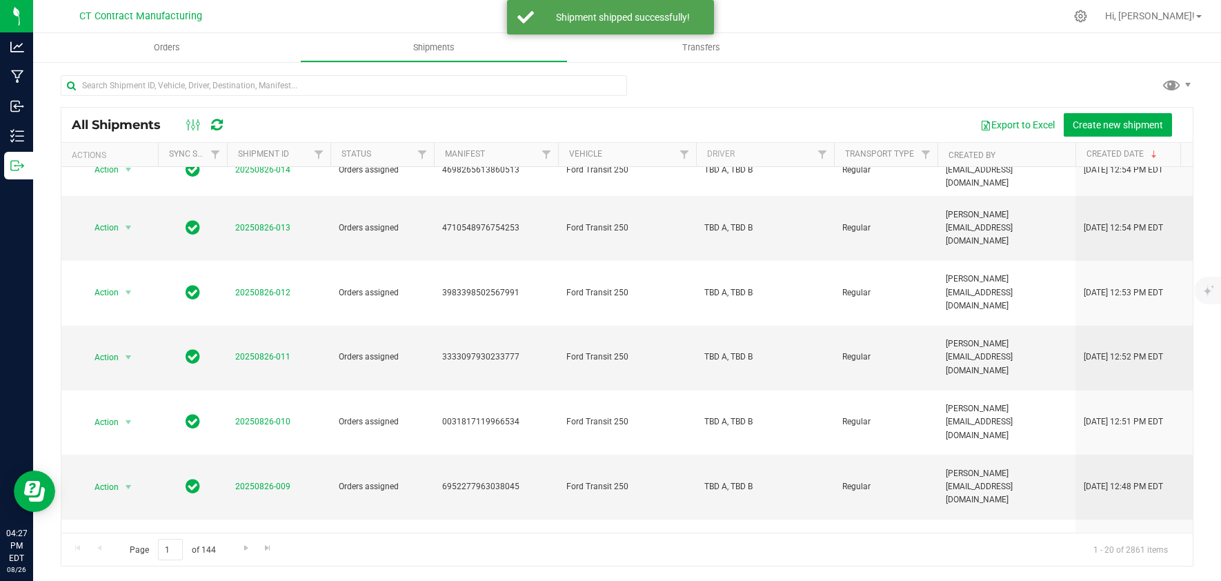
scroll to position [259, 0]
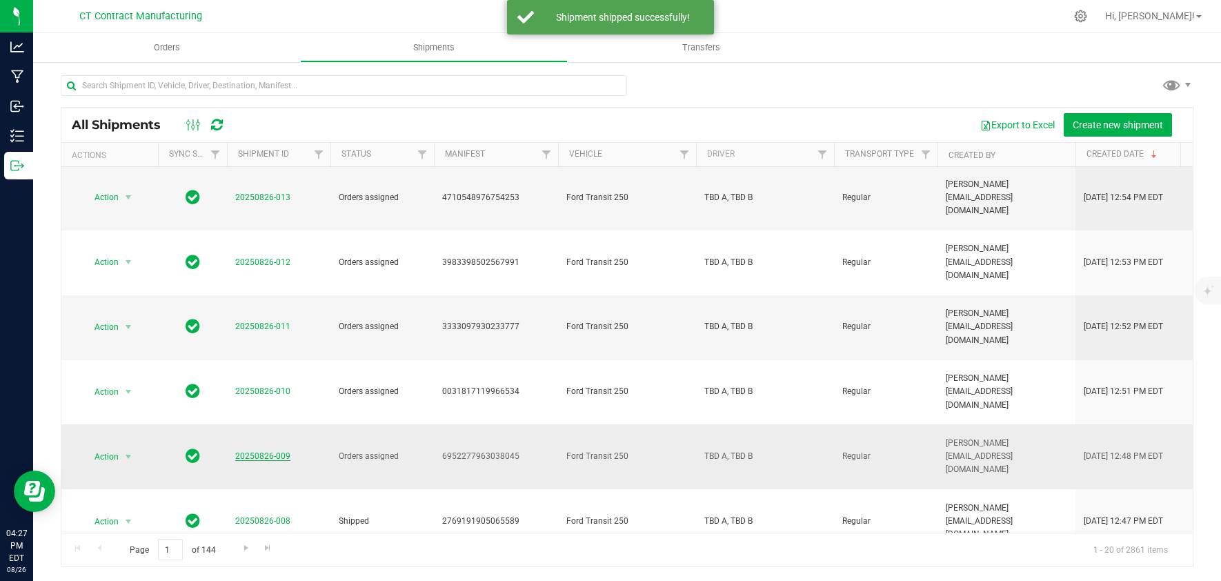
click at [270, 451] on link "20250826-009" at bounding box center [262, 456] width 55 height 10
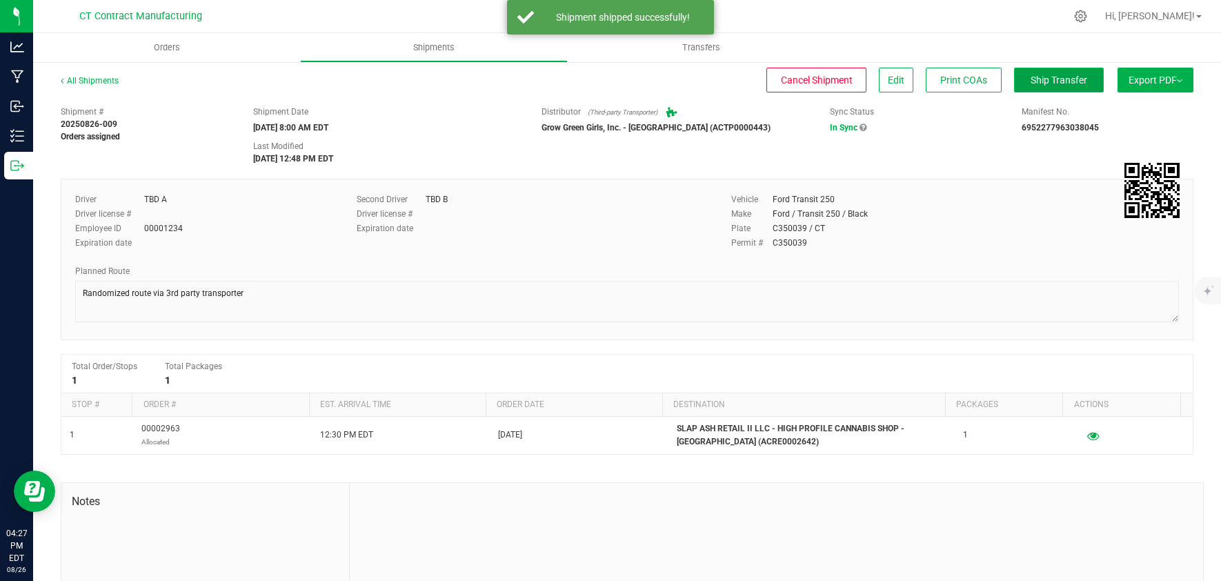
click at [1061, 74] on span "Ship Transfer" at bounding box center [1058, 79] width 57 height 11
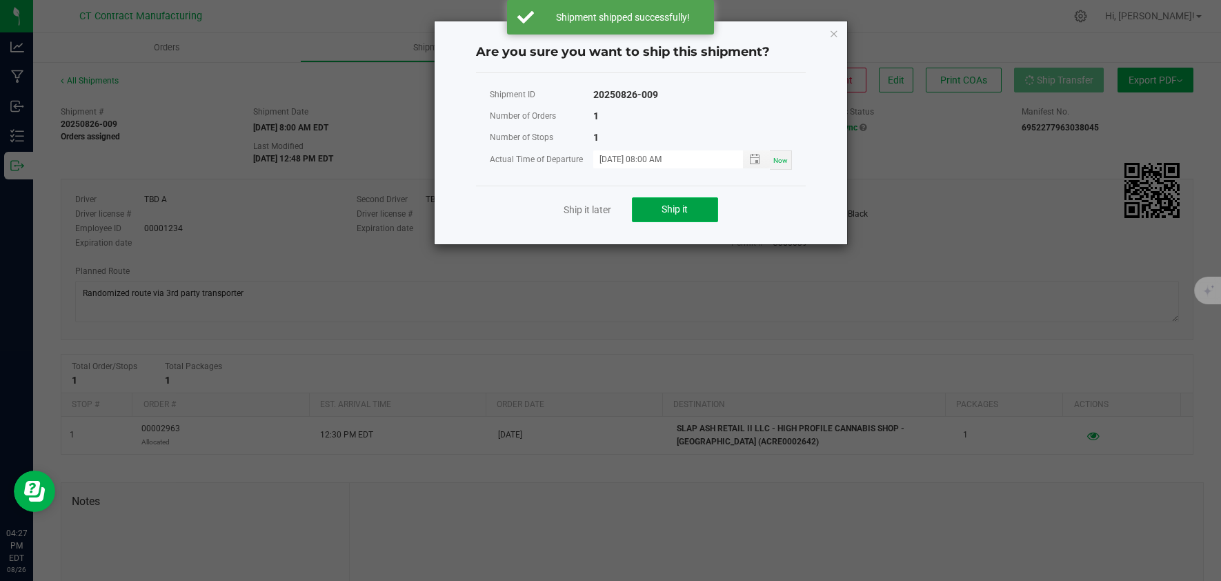
click at [712, 211] on button "Ship it" at bounding box center [675, 209] width 86 height 25
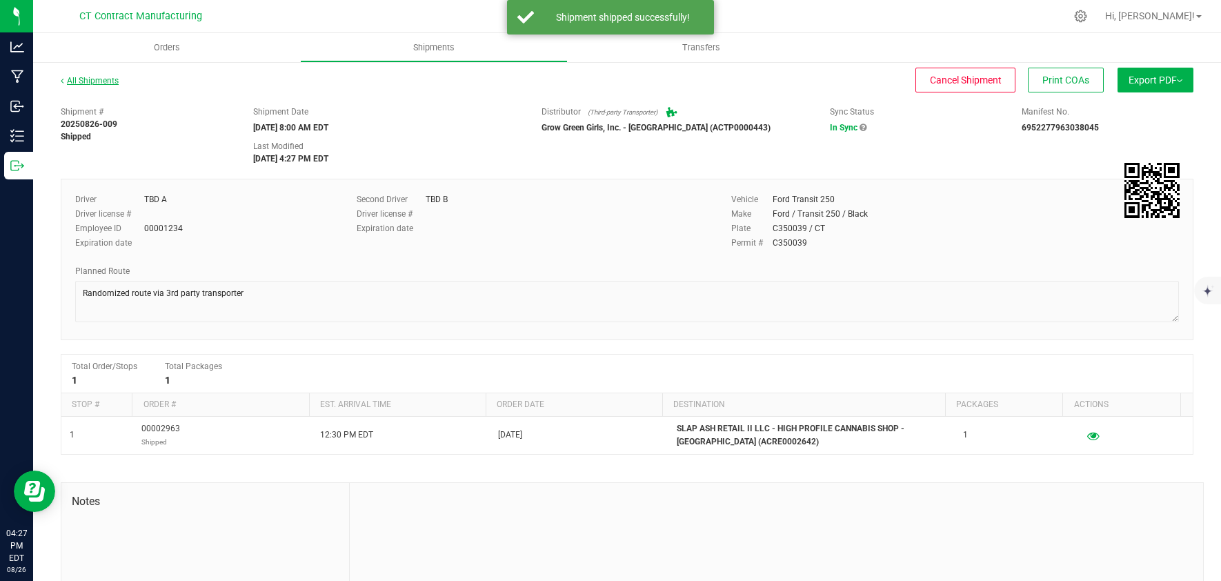
click at [90, 78] on link "All Shipments" at bounding box center [90, 81] width 58 height 10
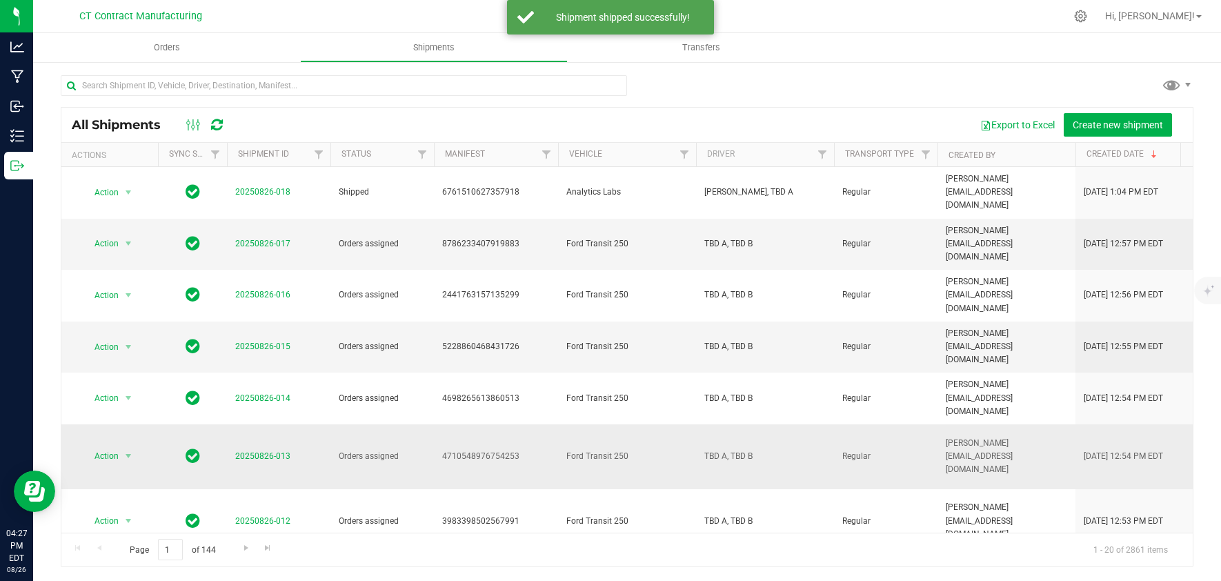
scroll to position [259, 0]
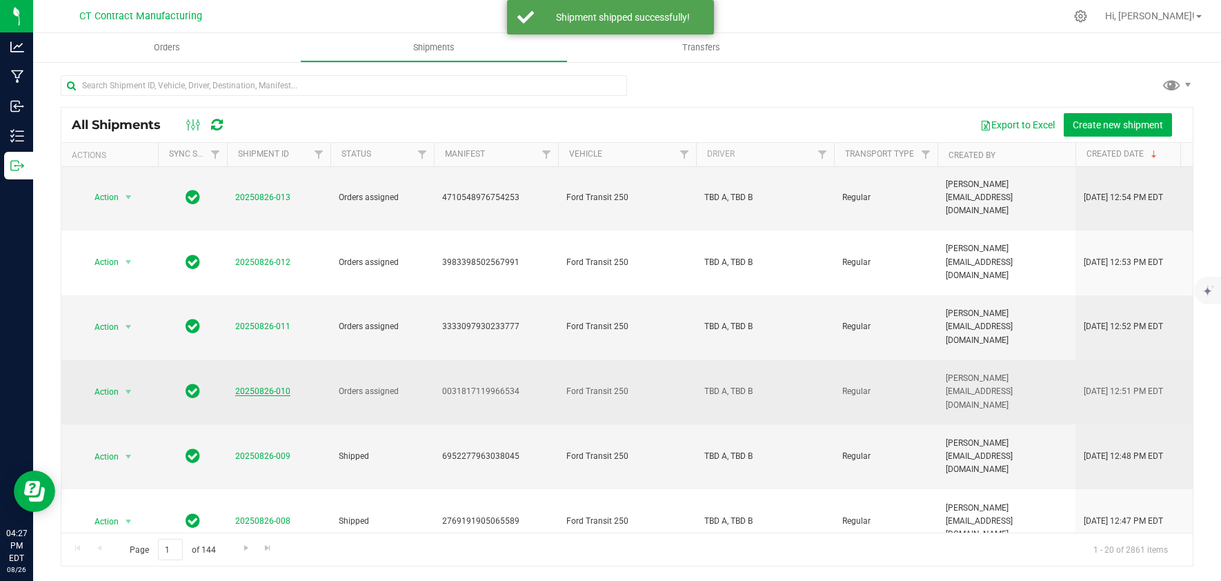
click at [279, 386] on link "20250826-010" at bounding box center [262, 391] width 55 height 10
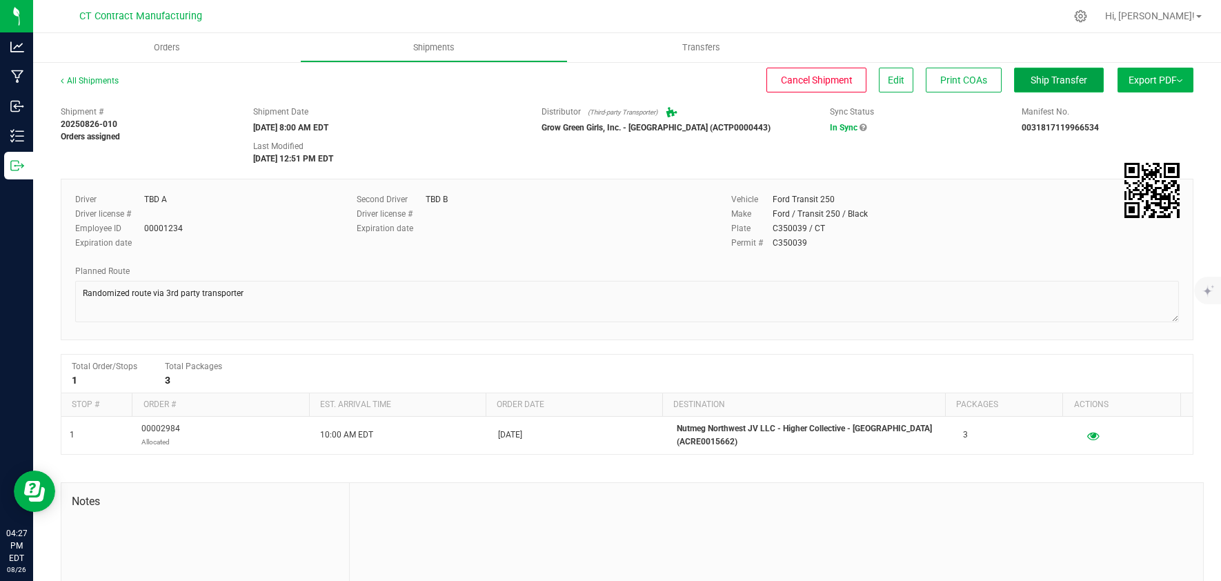
click at [1046, 74] on span "Ship Transfer" at bounding box center [1058, 79] width 57 height 11
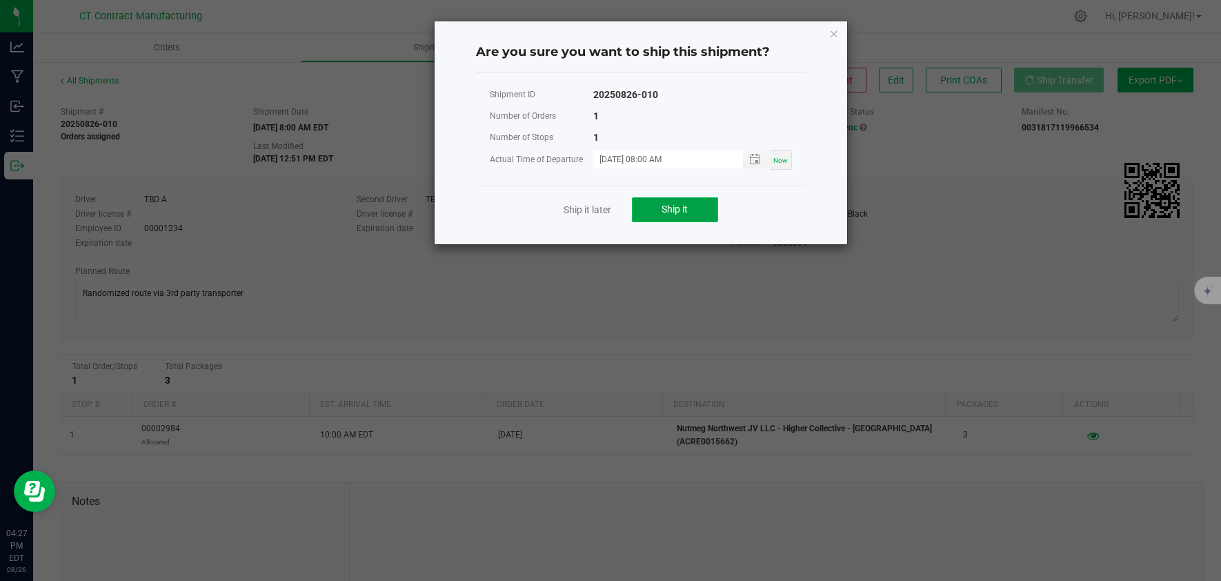
click at [673, 210] on span "Ship it" at bounding box center [674, 208] width 26 height 11
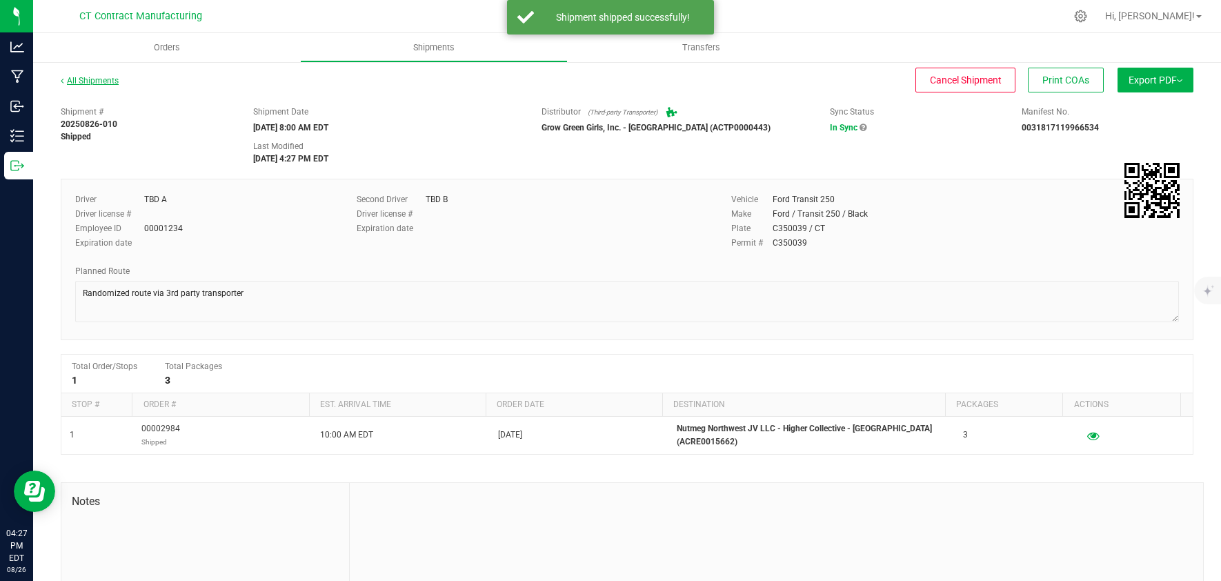
click at [103, 83] on link "All Shipments" at bounding box center [90, 81] width 58 height 10
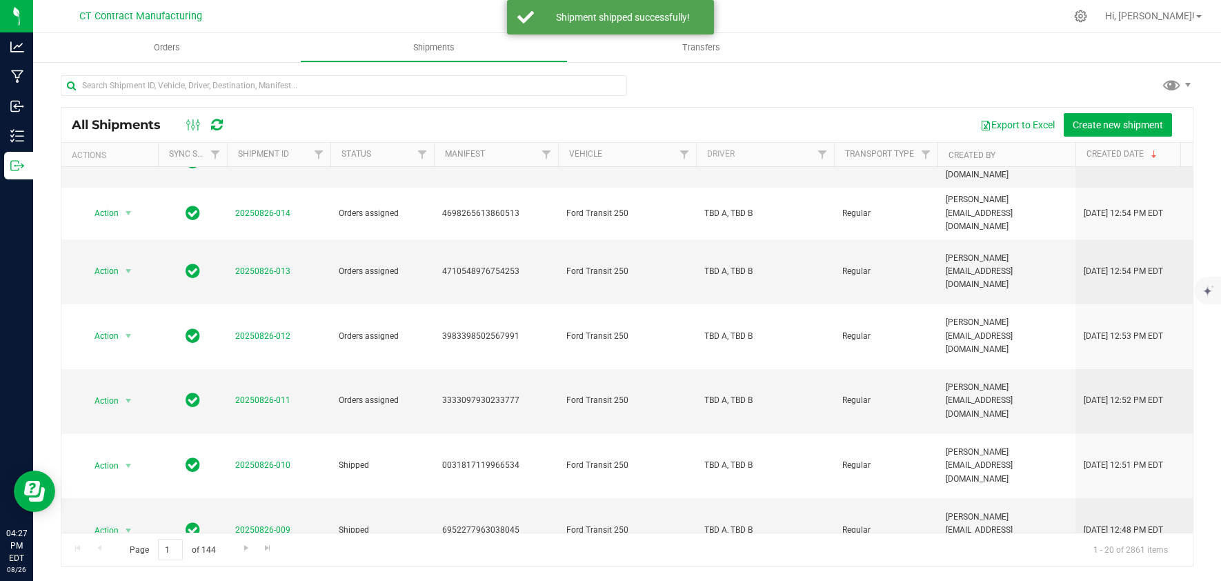
scroll to position [172, 0]
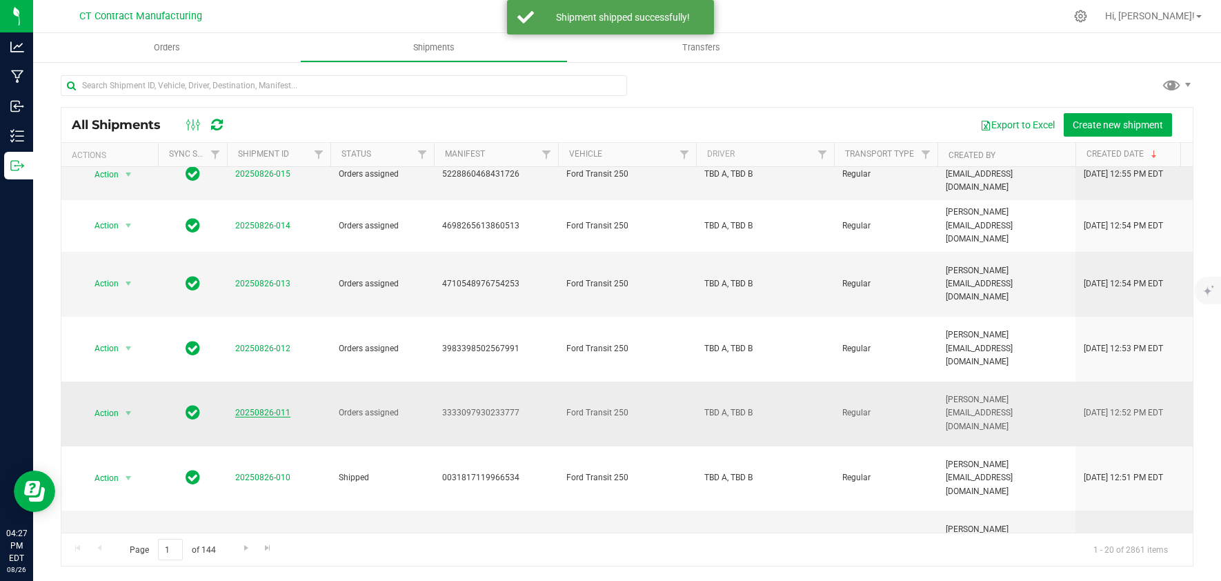
click at [250, 408] on link "20250826-011" at bounding box center [262, 413] width 55 height 10
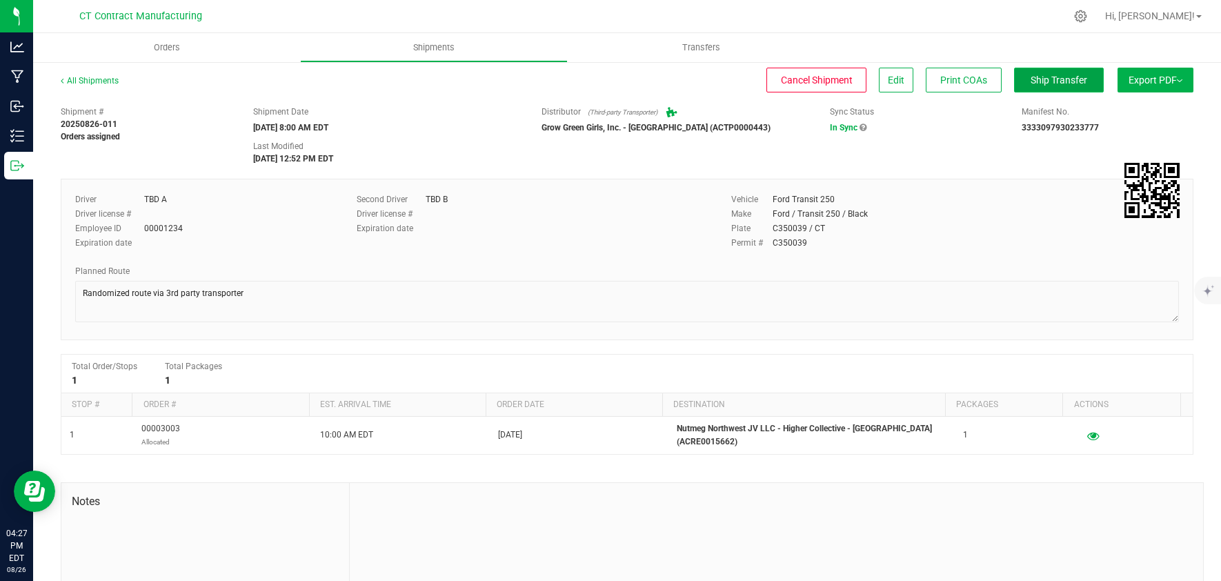
click at [1074, 80] on button "Ship Transfer" at bounding box center [1059, 80] width 90 height 25
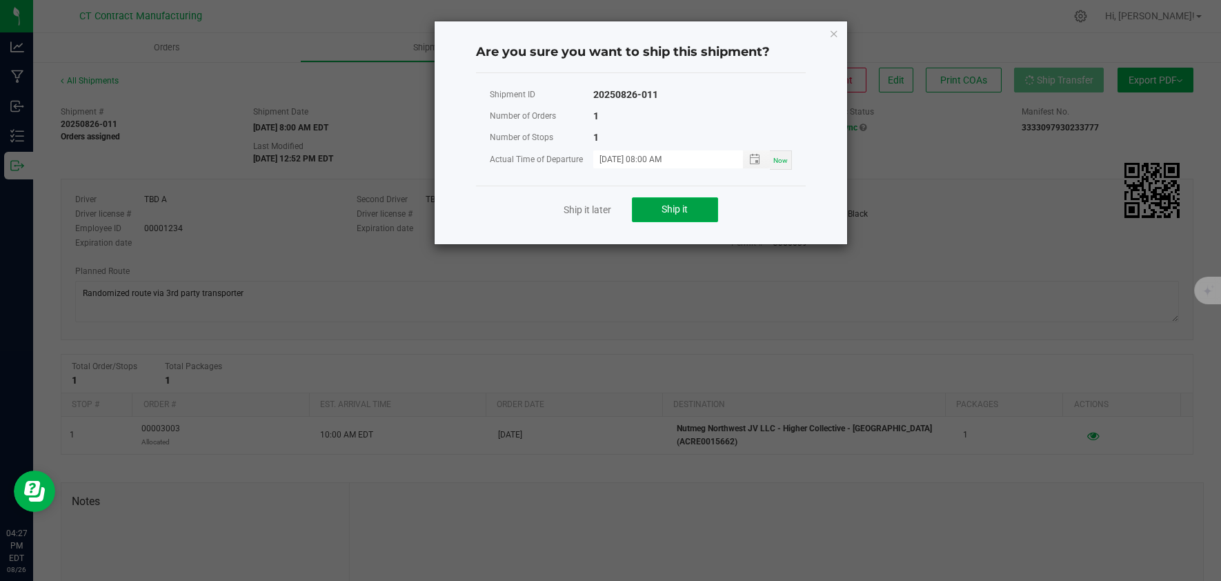
click at [663, 200] on button "Ship it" at bounding box center [675, 209] width 86 height 25
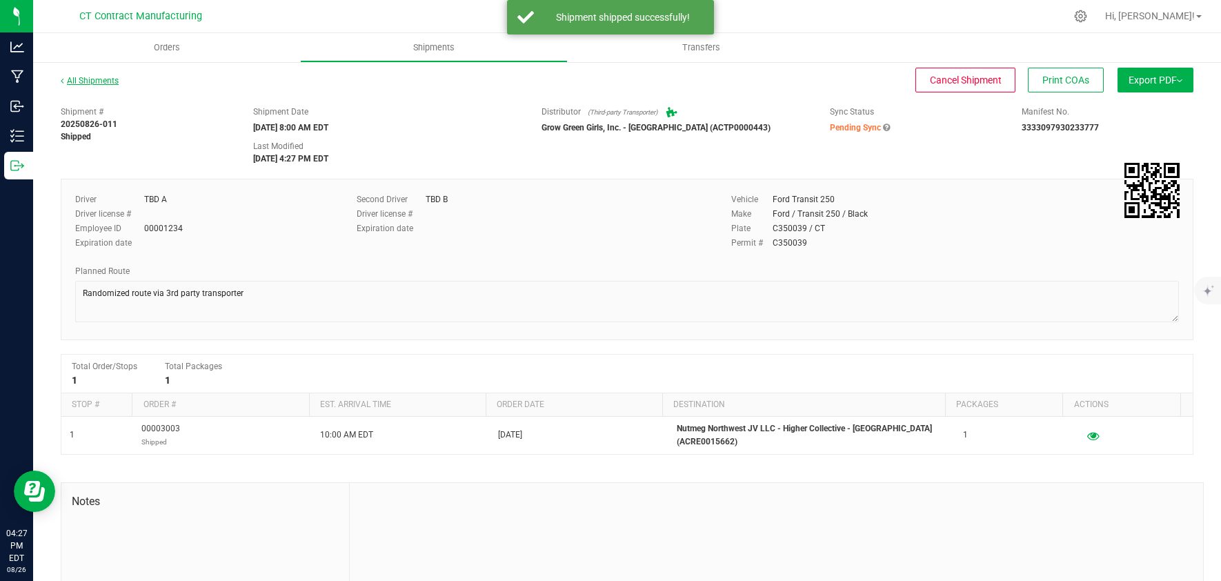
click at [97, 77] on link "All Shipments" at bounding box center [90, 81] width 58 height 10
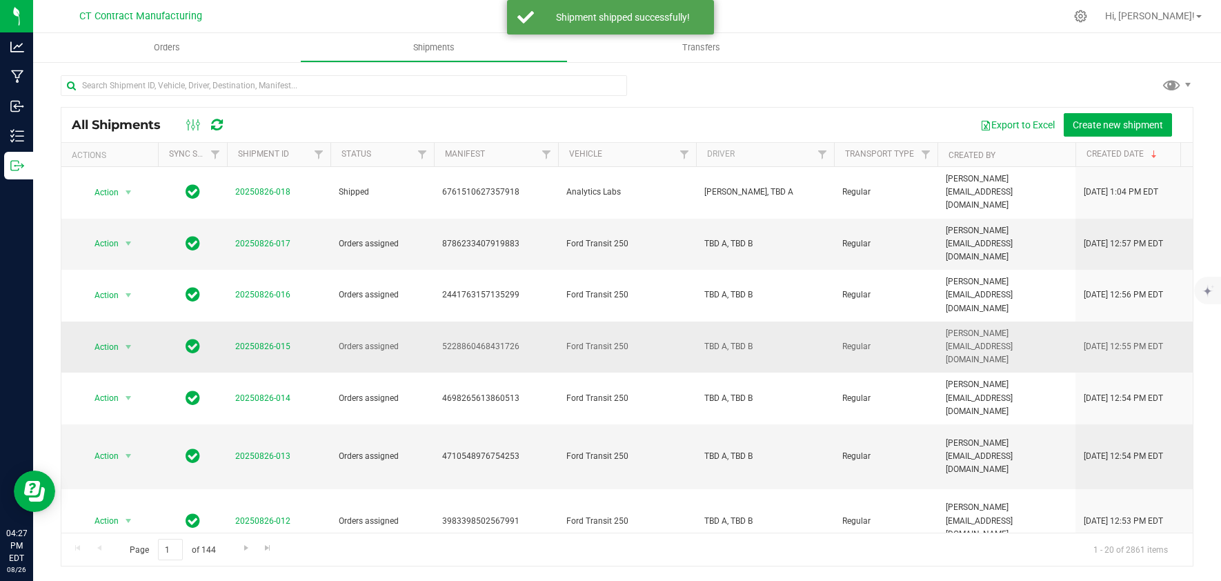
scroll to position [86, 0]
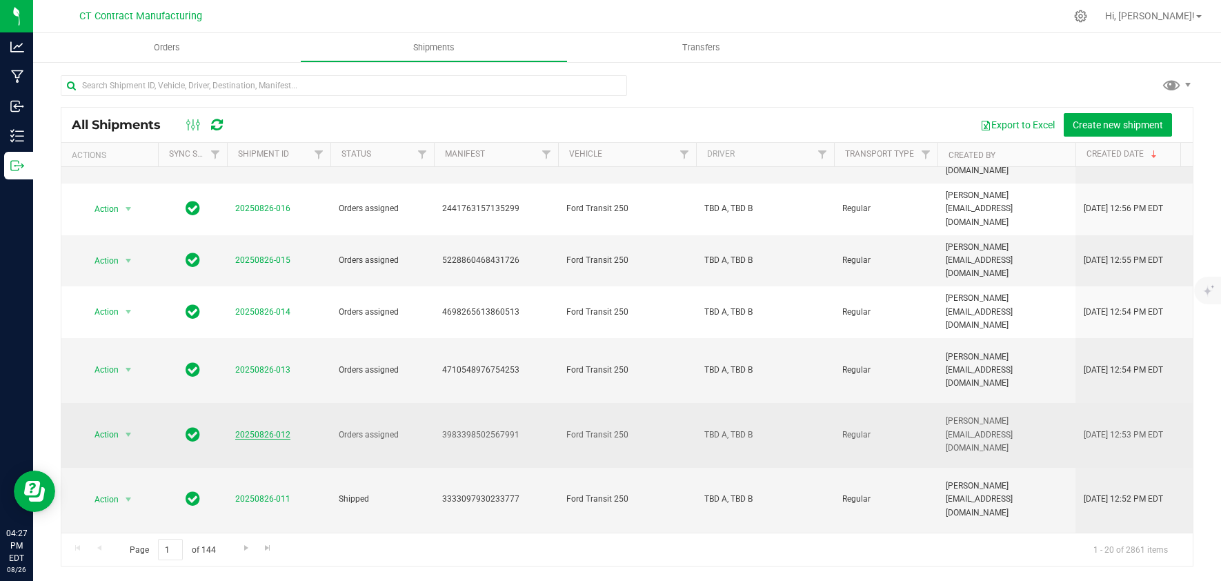
click at [264, 430] on link "20250826-012" at bounding box center [262, 435] width 55 height 10
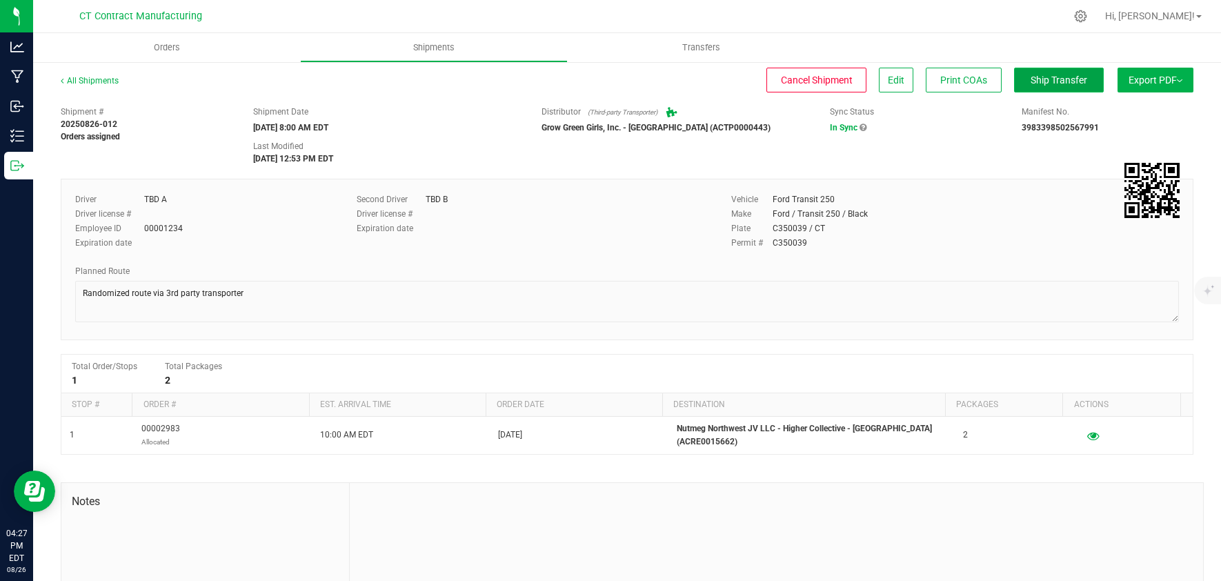
click at [1050, 87] on button "Ship Transfer" at bounding box center [1059, 80] width 90 height 25
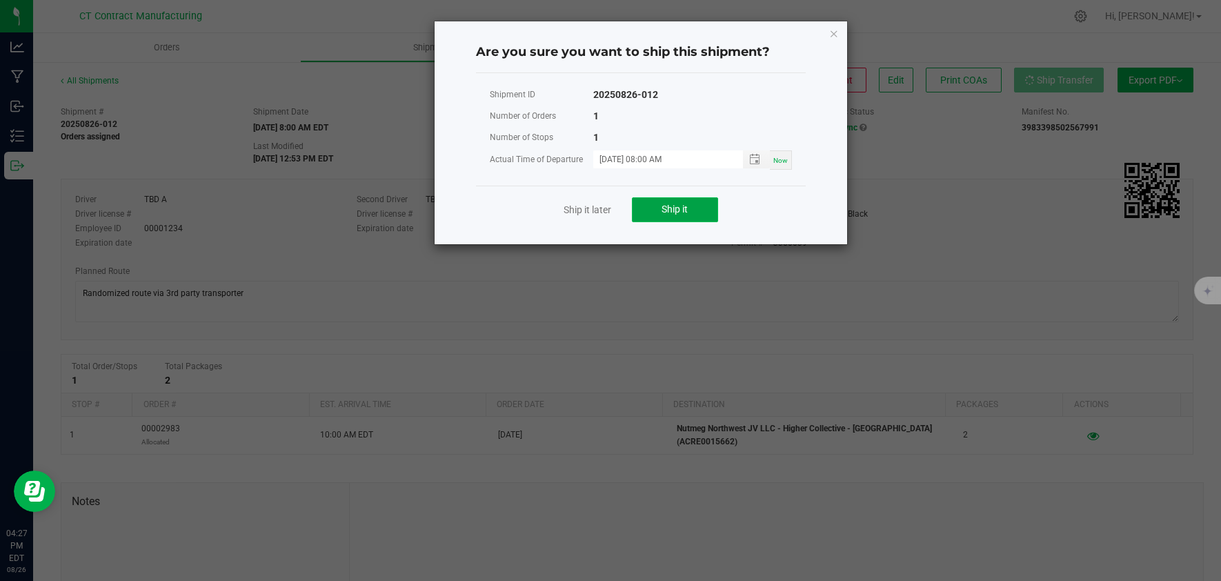
click at [686, 205] on span "Ship it" at bounding box center [674, 208] width 26 height 11
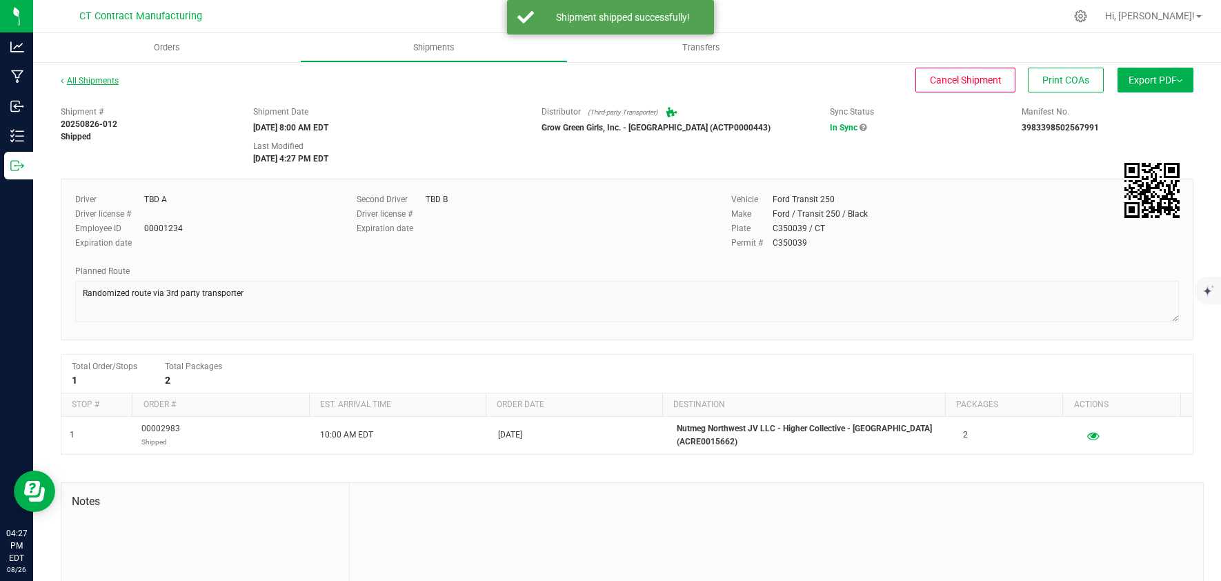
click at [99, 76] on link "All Shipments" at bounding box center [90, 81] width 58 height 10
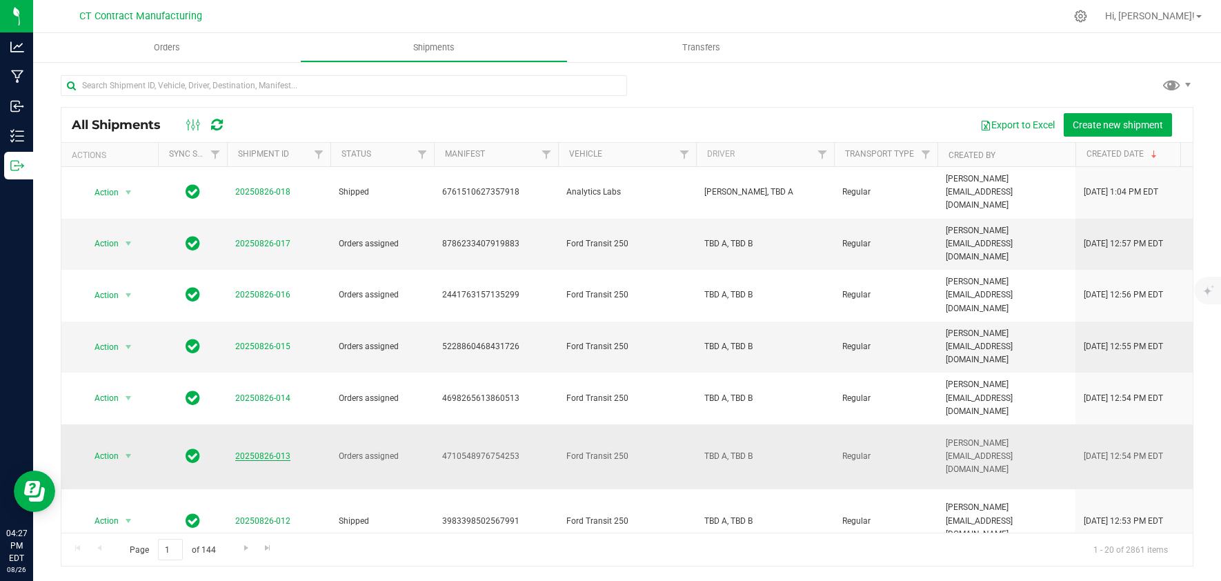
click at [270, 451] on link "20250826-013" at bounding box center [262, 456] width 55 height 10
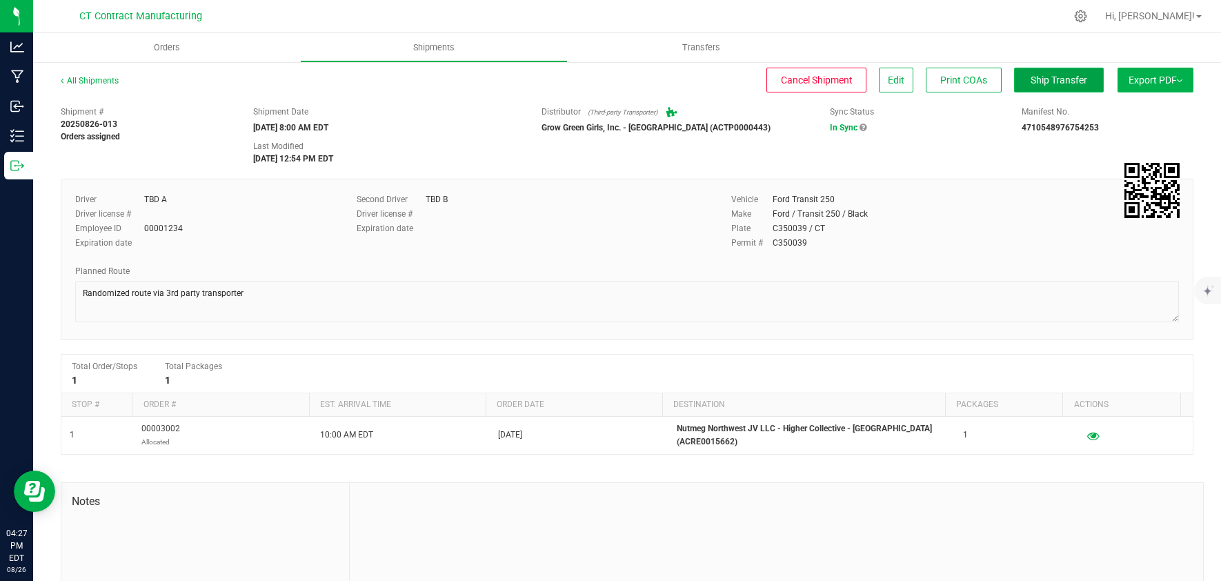
click at [1067, 80] on span "Ship Transfer" at bounding box center [1058, 79] width 57 height 11
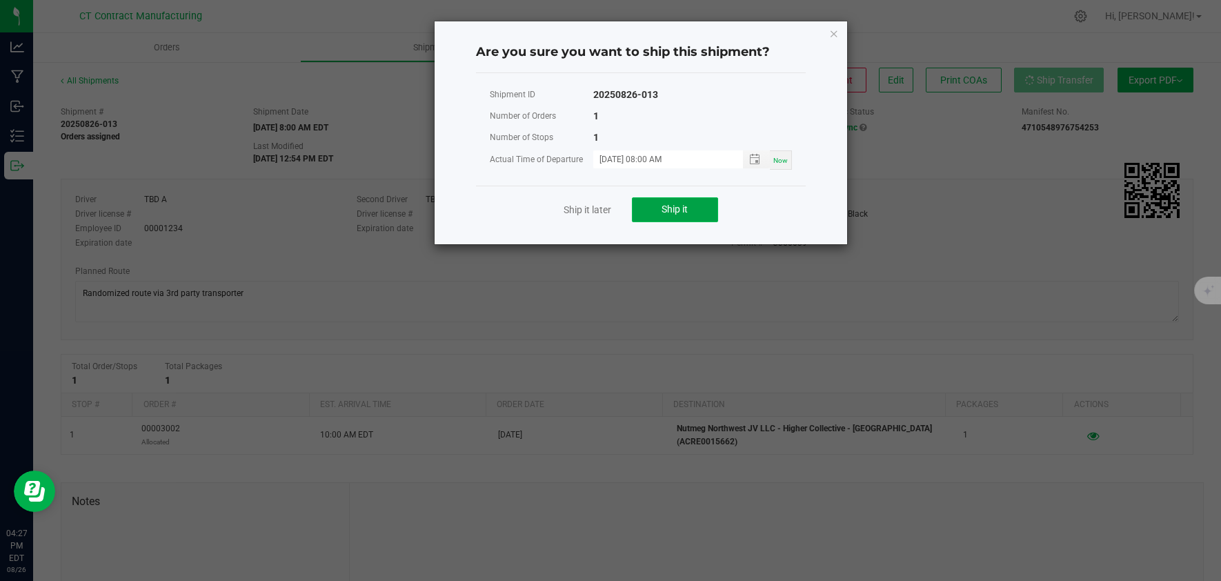
click at [700, 208] on button "Ship it" at bounding box center [675, 209] width 86 height 25
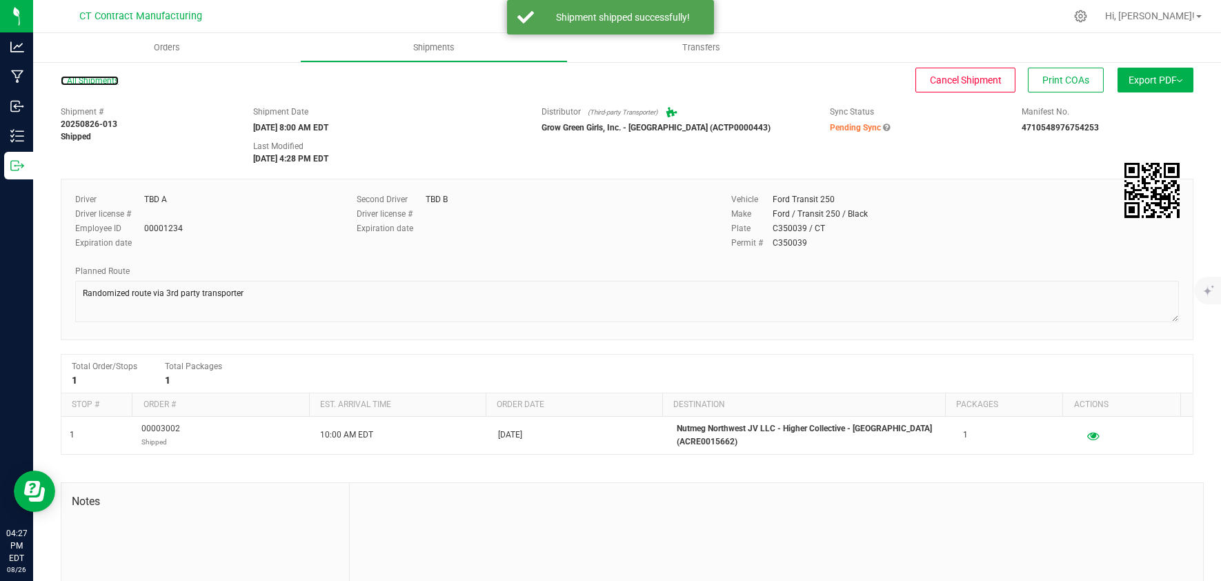
click at [104, 79] on link "All Shipments" at bounding box center [90, 81] width 58 height 10
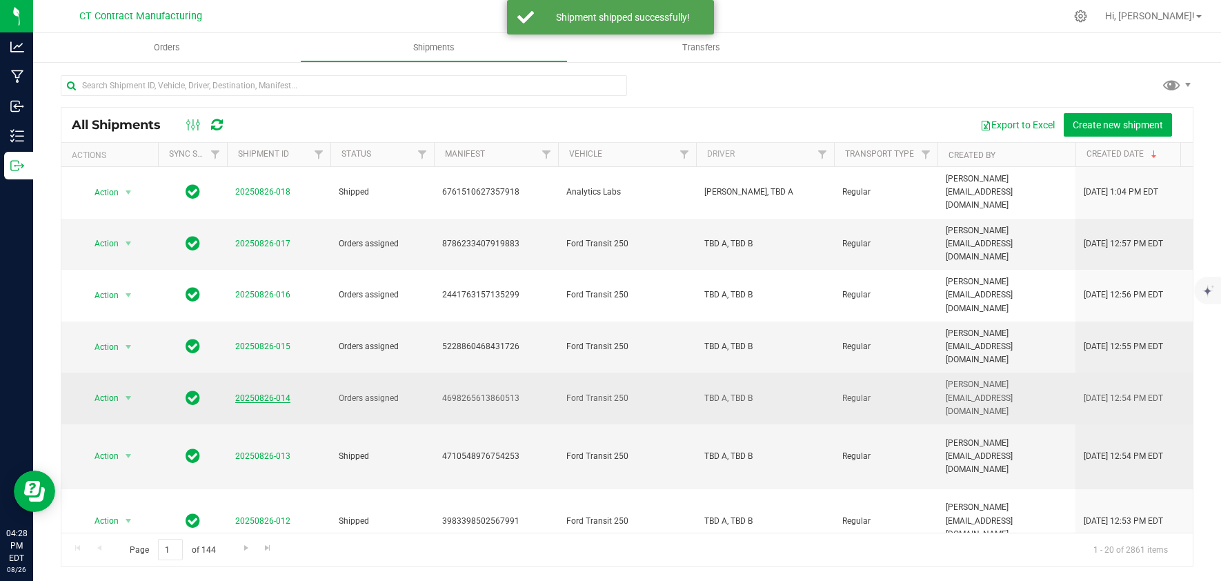
click at [266, 393] on link "20250826-014" at bounding box center [262, 398] width 55 height 10
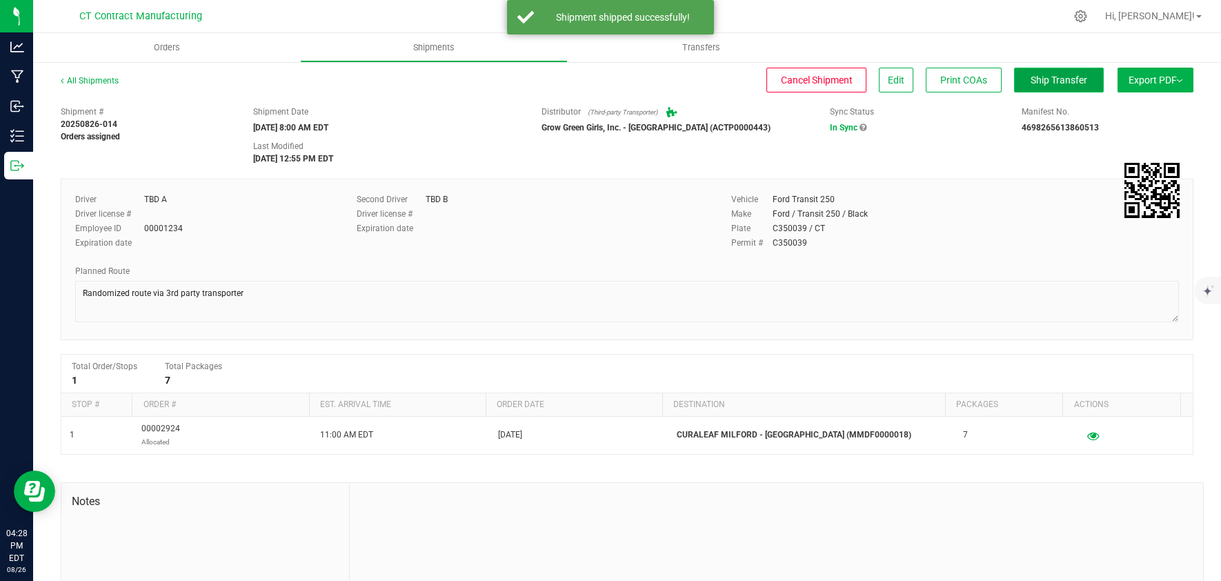
click at [1055, 88] on button "Ship Transfer" at bounding box center [1059, 80] width 90 height 25
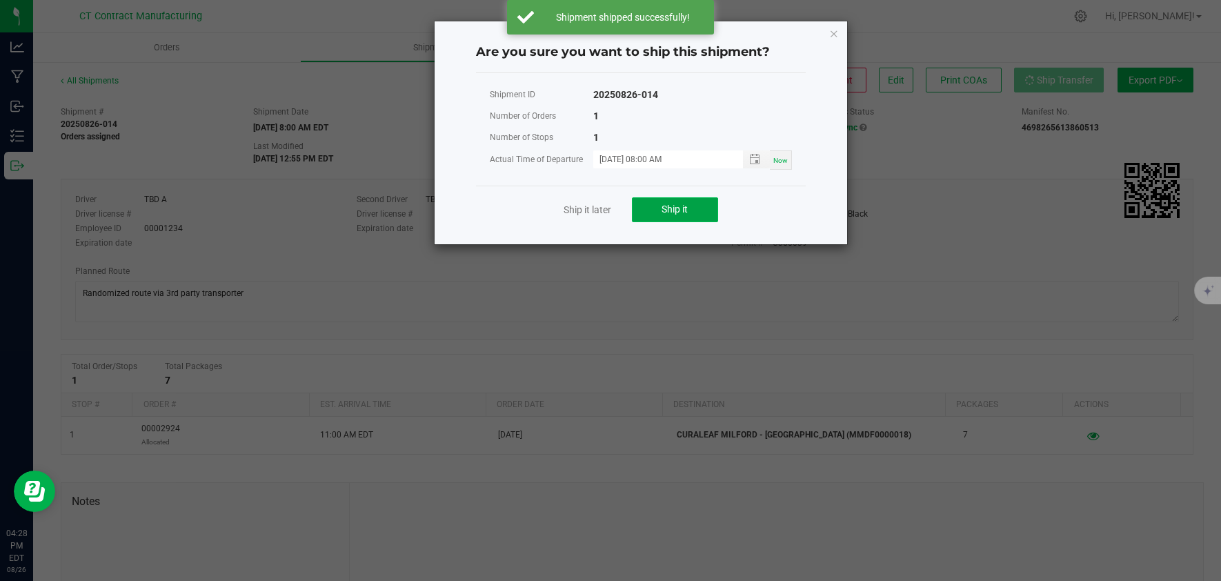
click at [674, 214] on span "Ship it" at bounding box center [674, 208] width 26 height 11
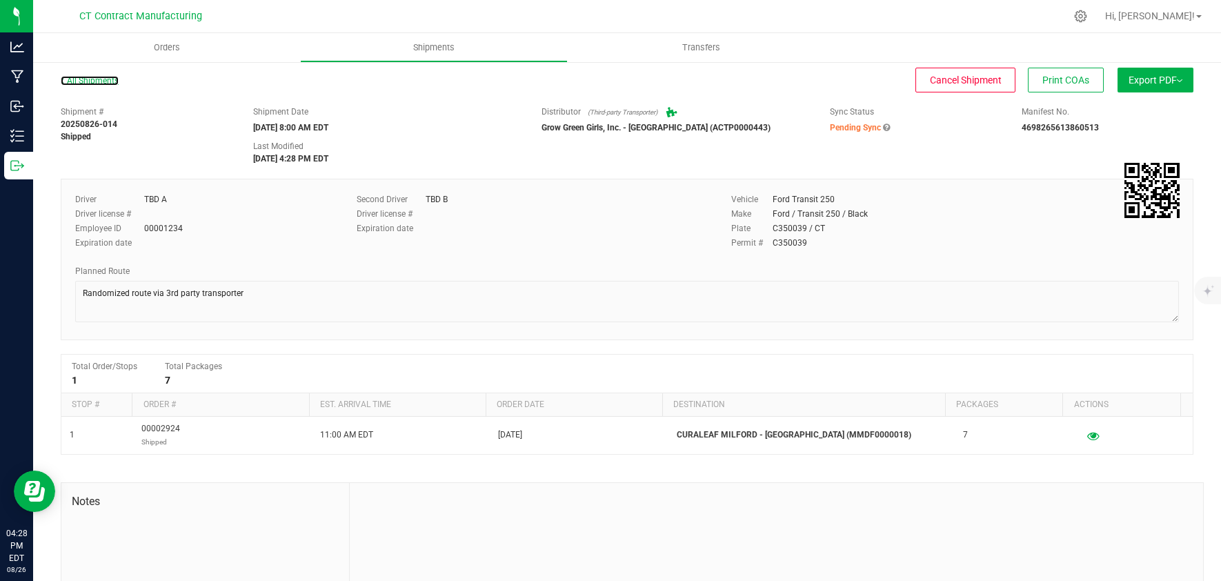
click at [107, 81] on link "All Shipments" at bounding box center [90, 81] width 58 height 10
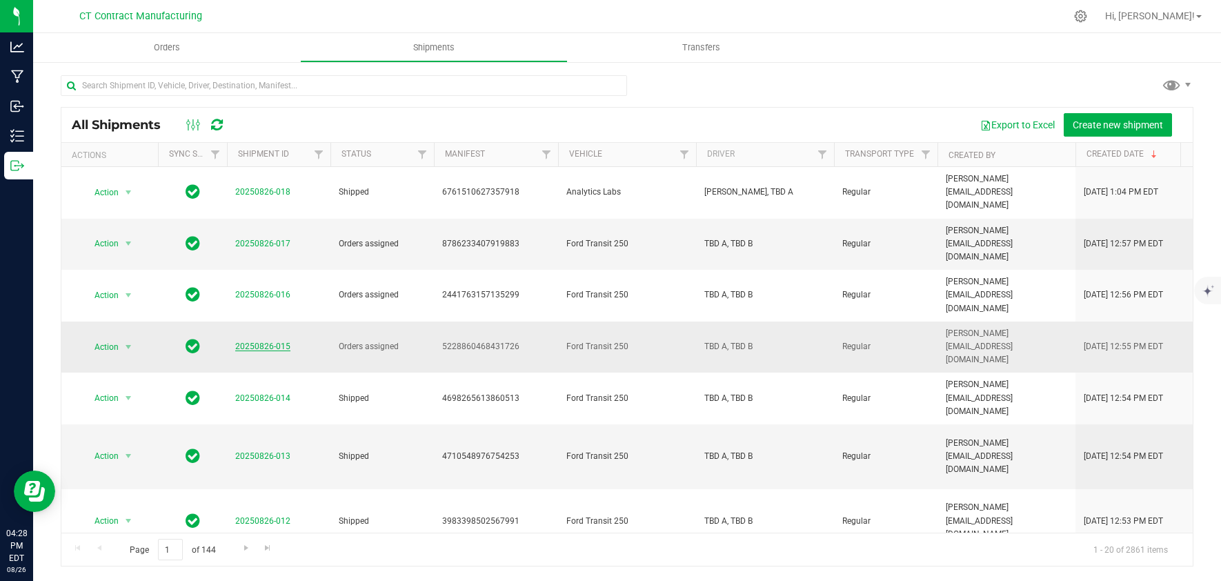
click at [266, 341] on link "20250826-015" at bounding box center [262, 346] width 55 height 10
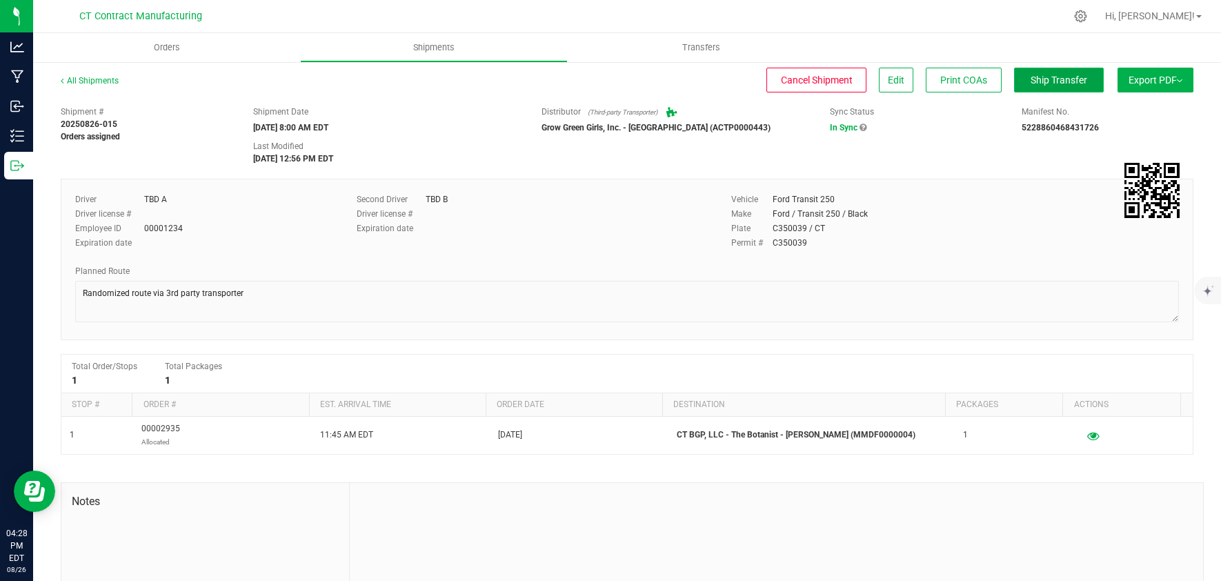
click at [1048, 91] on button "Ship Transfer" at bounding box center [1059, 80] width 90 height 25
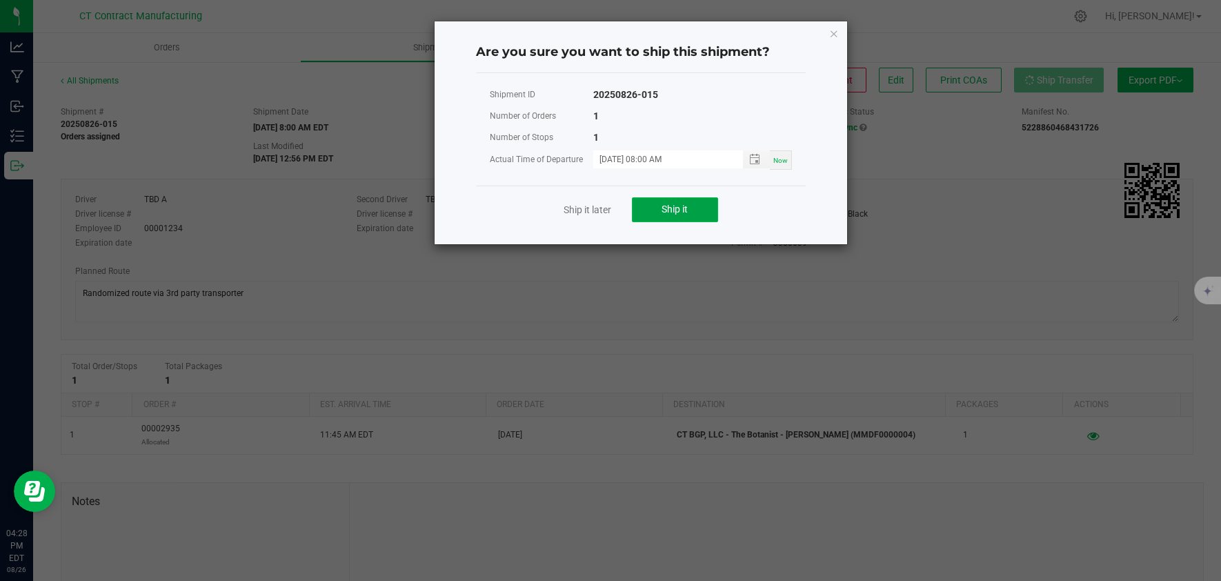
click at [670, 205] on span "Ship it" at bounding box center [674, 208] width 26 height 11
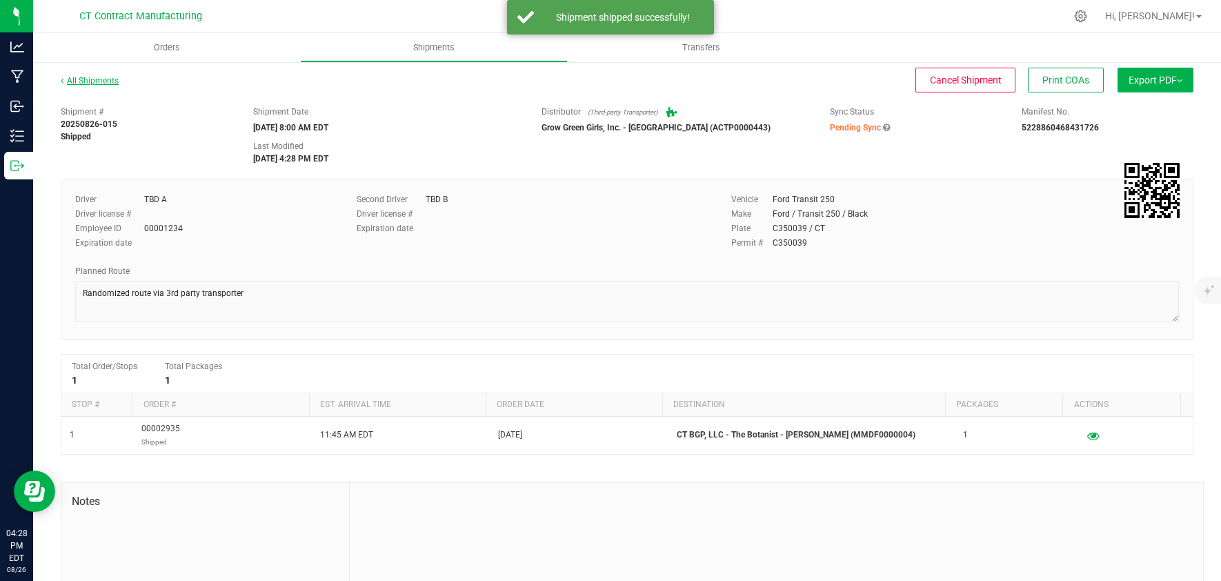
click at [111, 77] on link "All Shipments" at bounding box center [90, 81] width 58 height 10
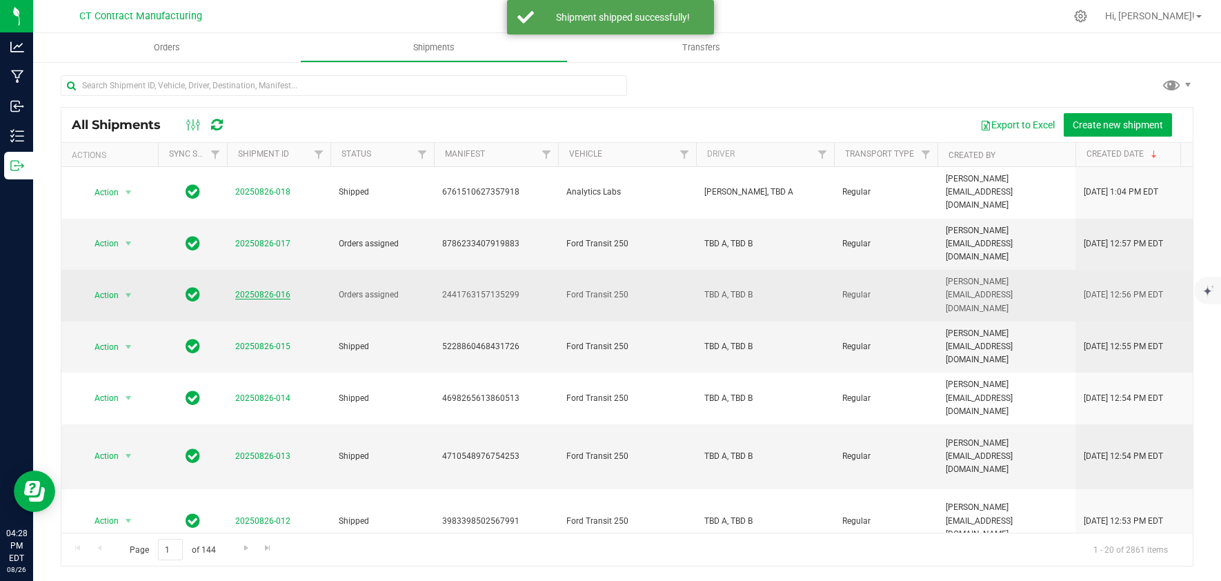
click at [276, 290] on link "20250826-016" at bounding box center [262, 295] width 55 height 10
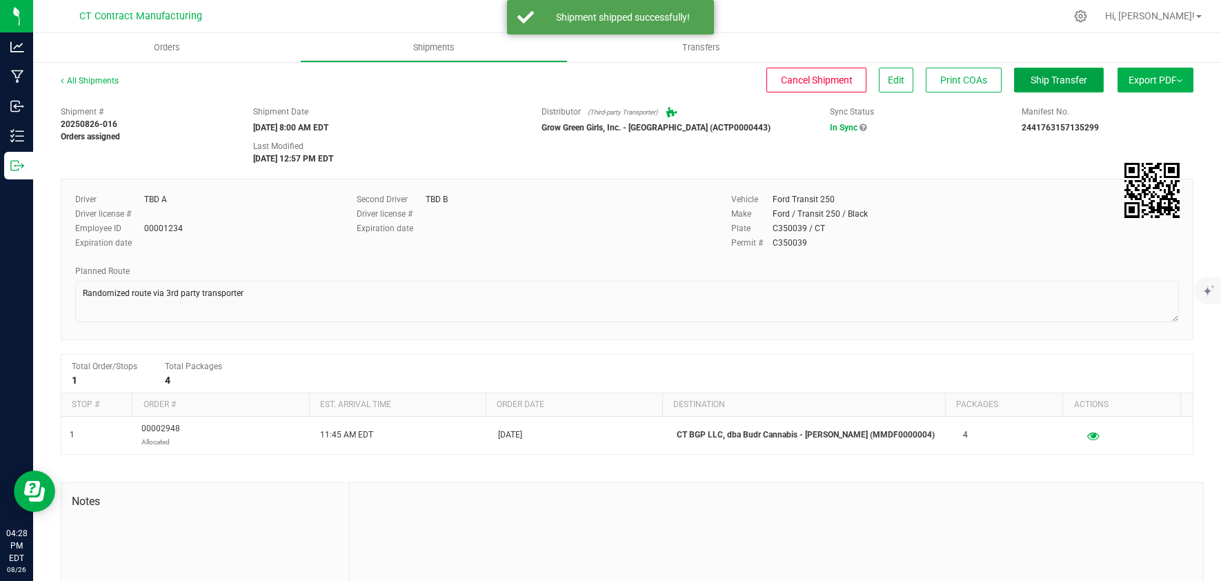
click at [1054, 79] on span "Ship Transfer" at bounding box center [1058, 79] width 57 height 11
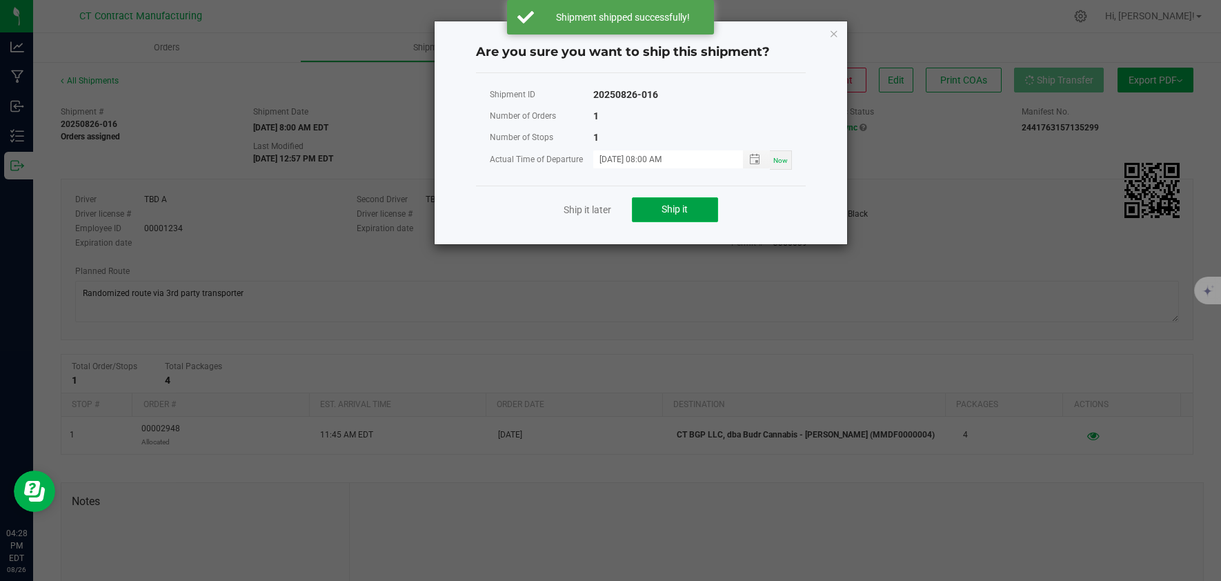
click at [680, 214] on span "Ship it" at bounding box center [674, 208] width 26 height 11
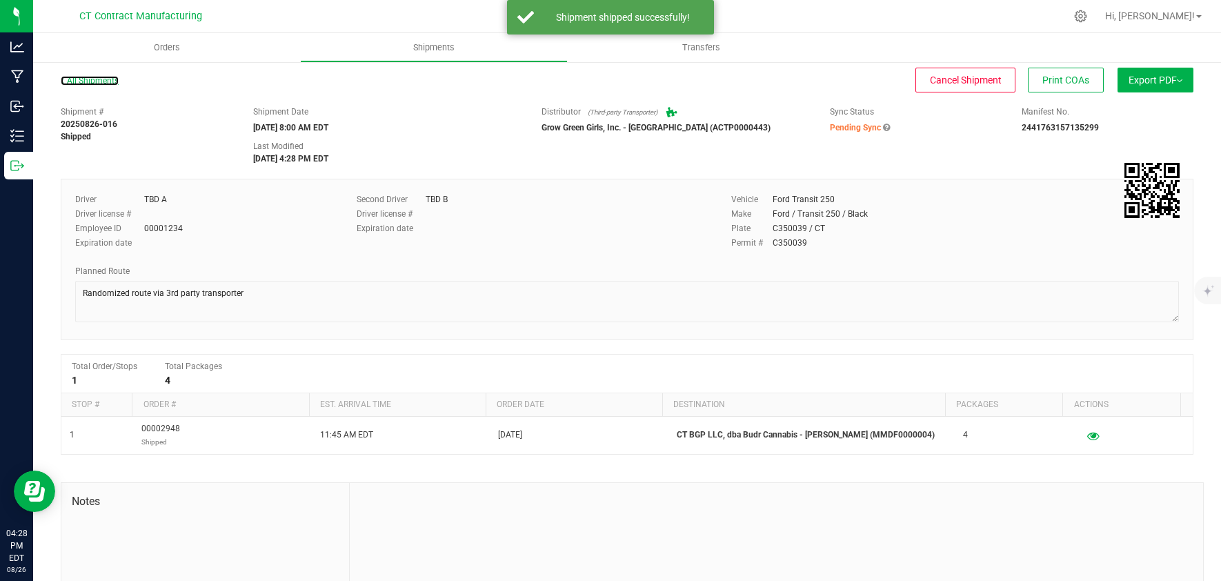
click at [91, 83] on link "All Shipments" at bounding box center [90, 81] width 58 height 10
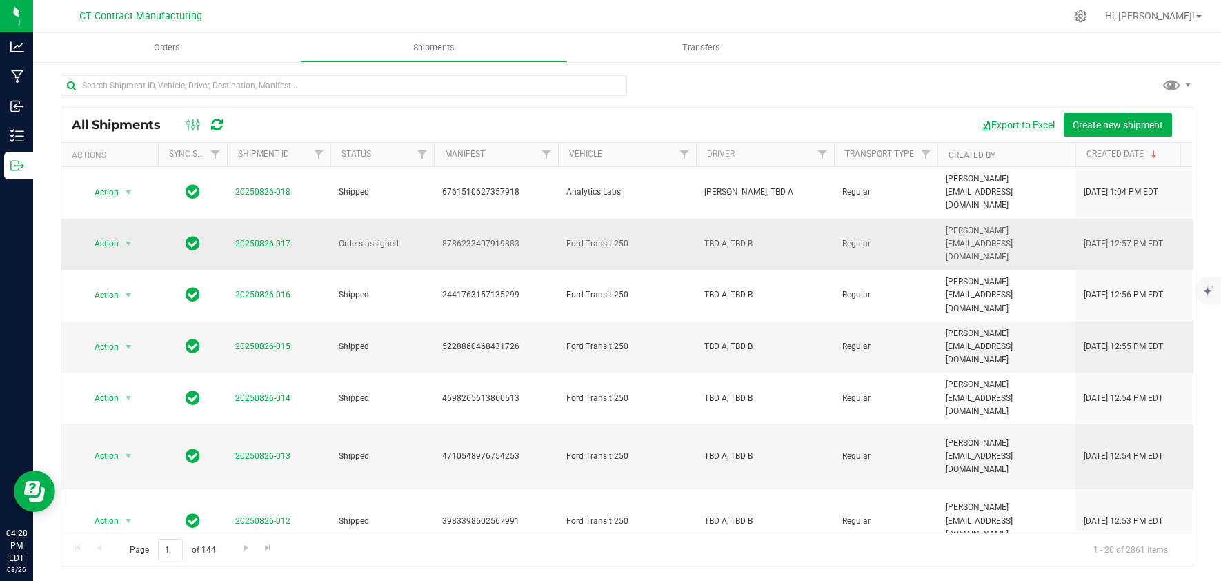
click at [262, 239] on link "20250826-017" at bounding box center [262, 244] width 55 height 10
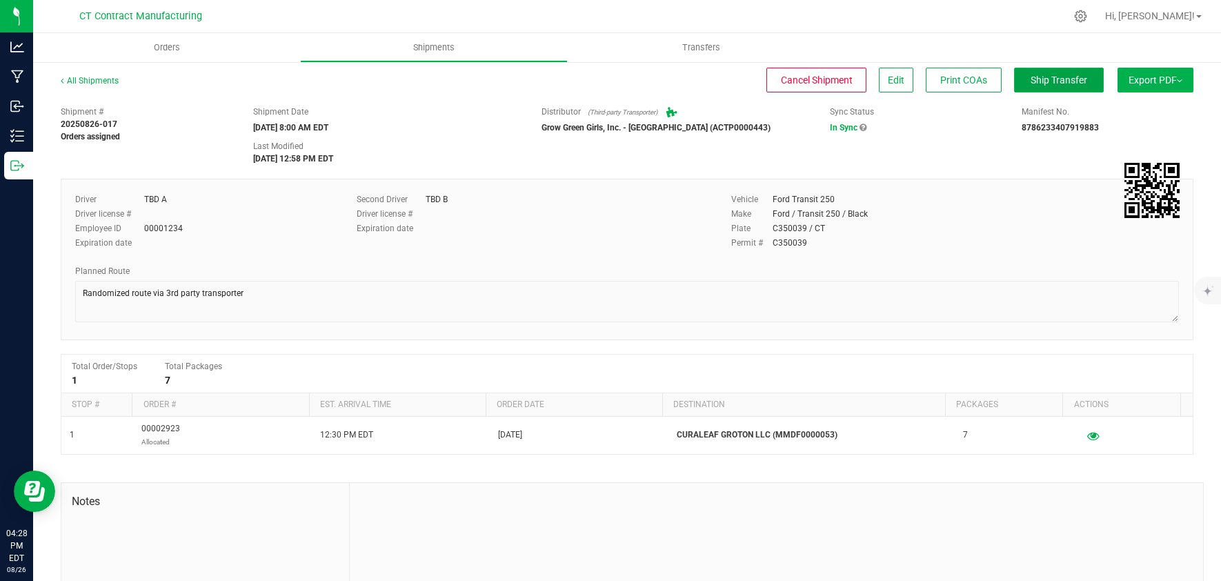
click at [1021, 87] on button "Ship Transfer" at bounding box center [1059, 80] width 90 height 25
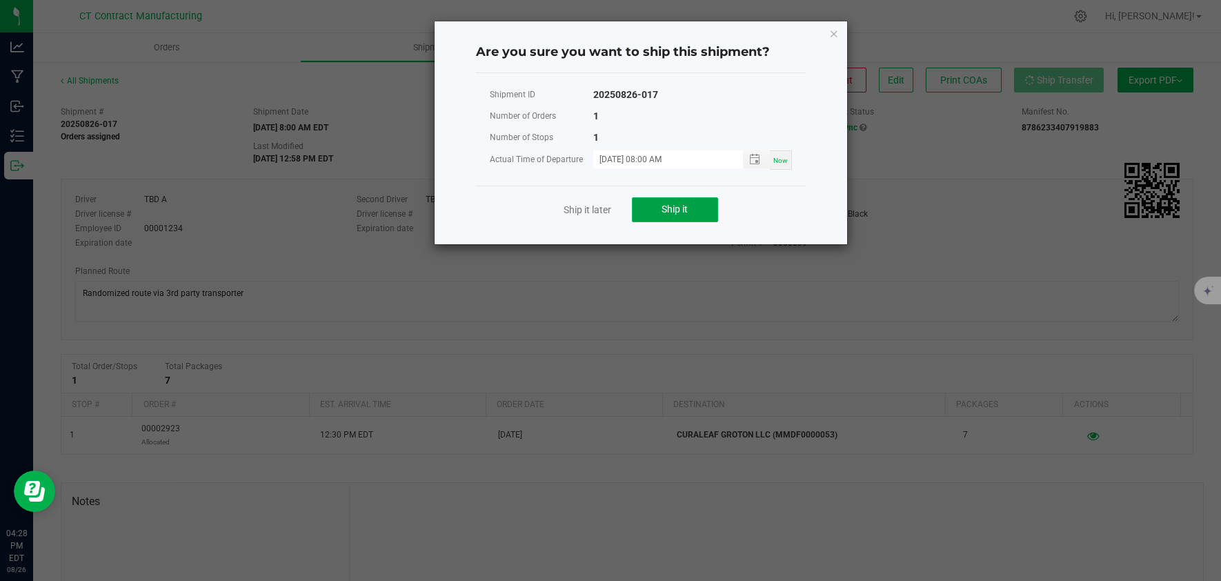
click at [686, 214] on span "Ship it" at bounding box center [674, 208] width 26 height 11
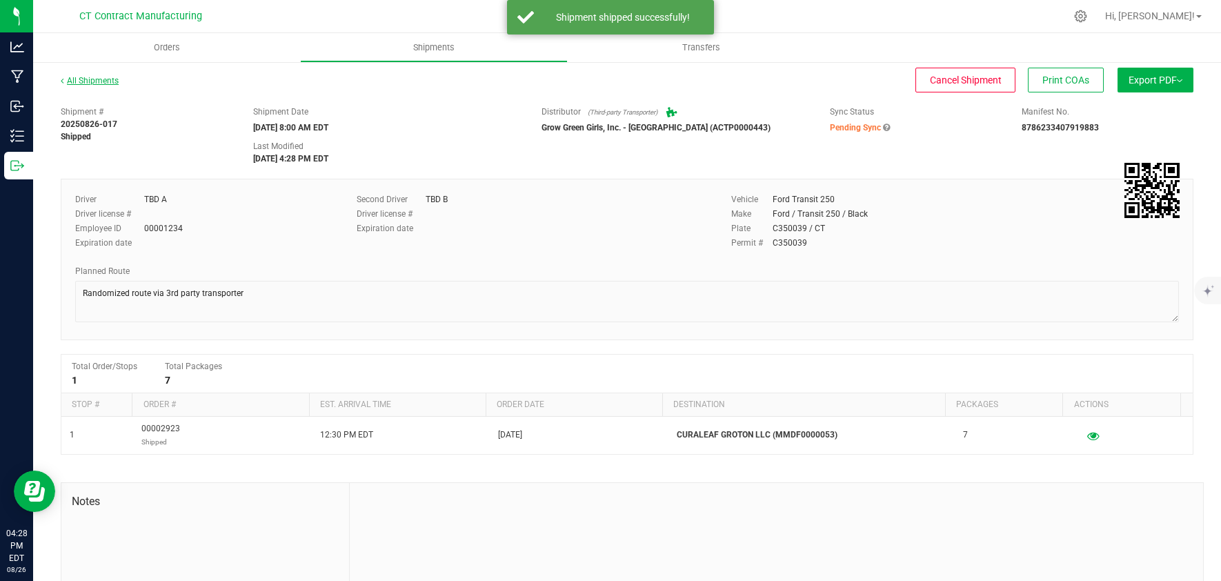
click at [101, 76] on link "All Shipments" at bounding box center [90, 81] width 58 height 10
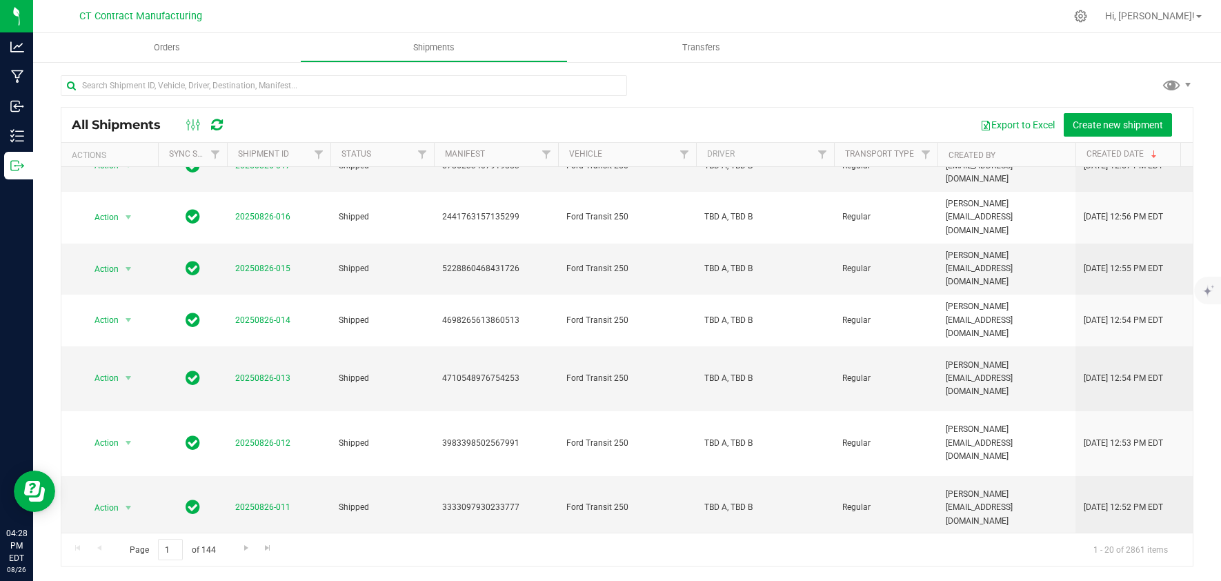
scroll to position [505, 0]
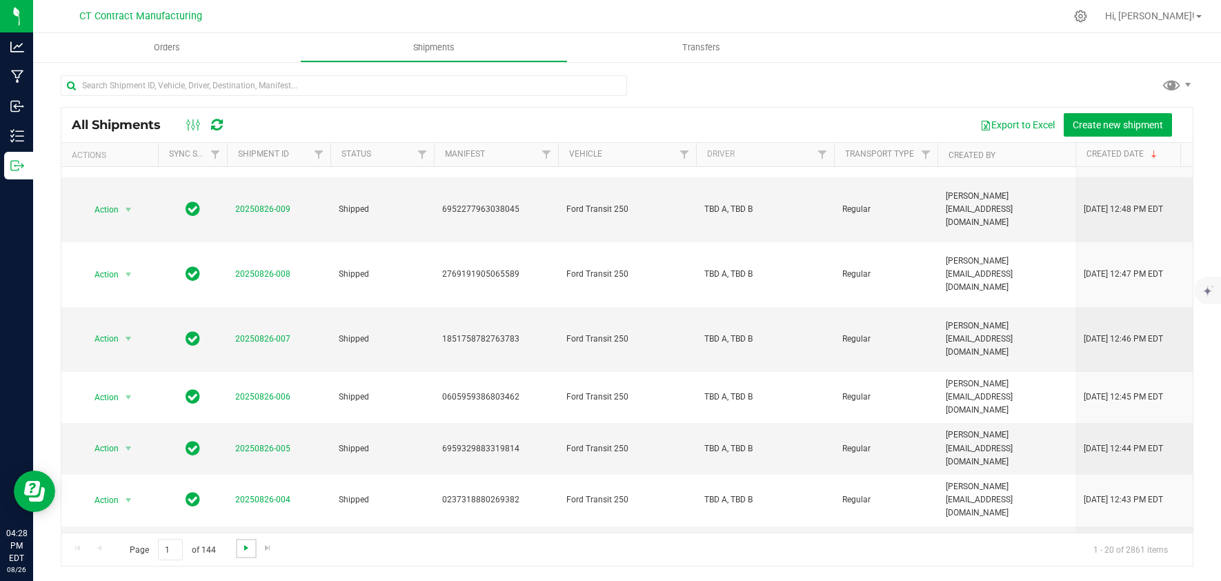
click at [245, 547] on span "Go to the next page" at bounding box center [246, 547] width 11 height 11
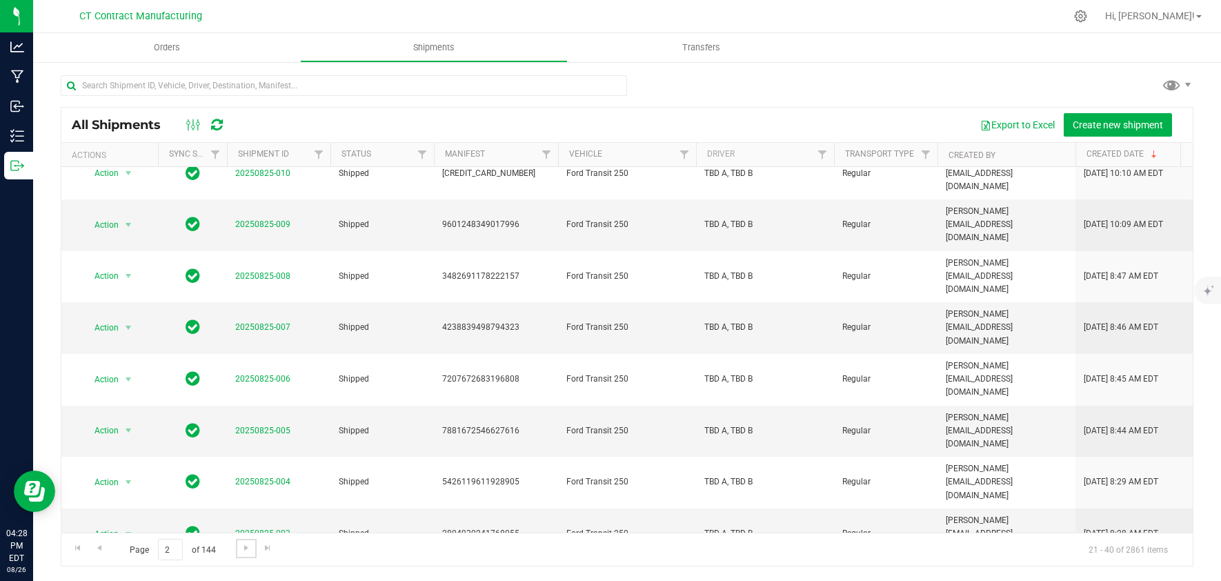
scroll to position [412, 0]
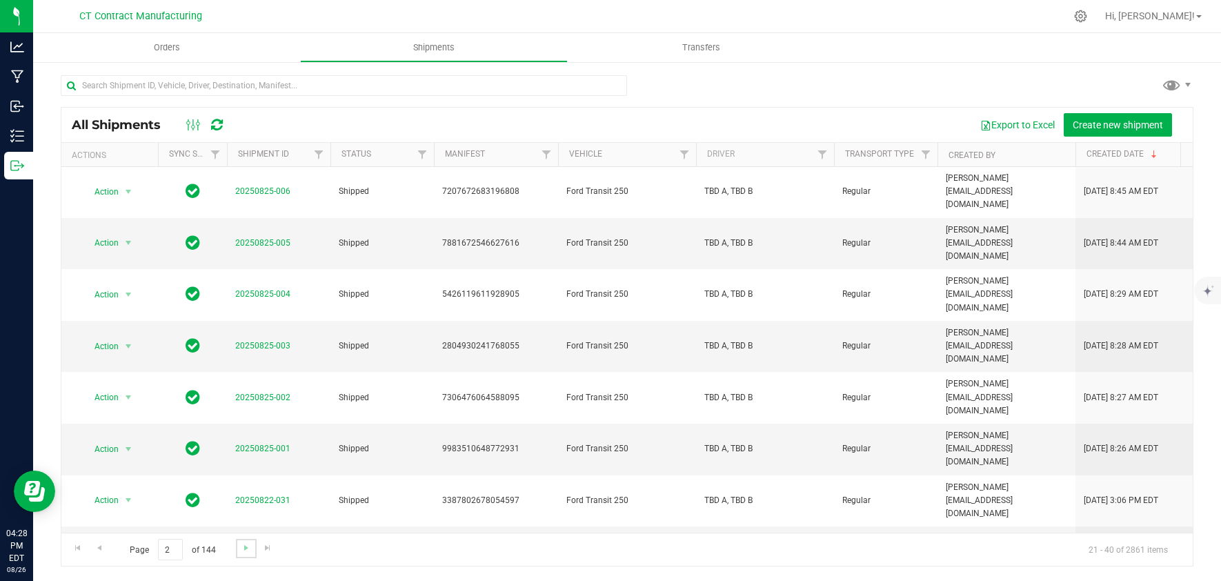
click at [253, 540] on link "Go to the next page" at bounding box center [246, 548] width 20 height 19
click at [81, 547] on span "Go to the first page" at bounding box center [77, 547] width 11 height 11
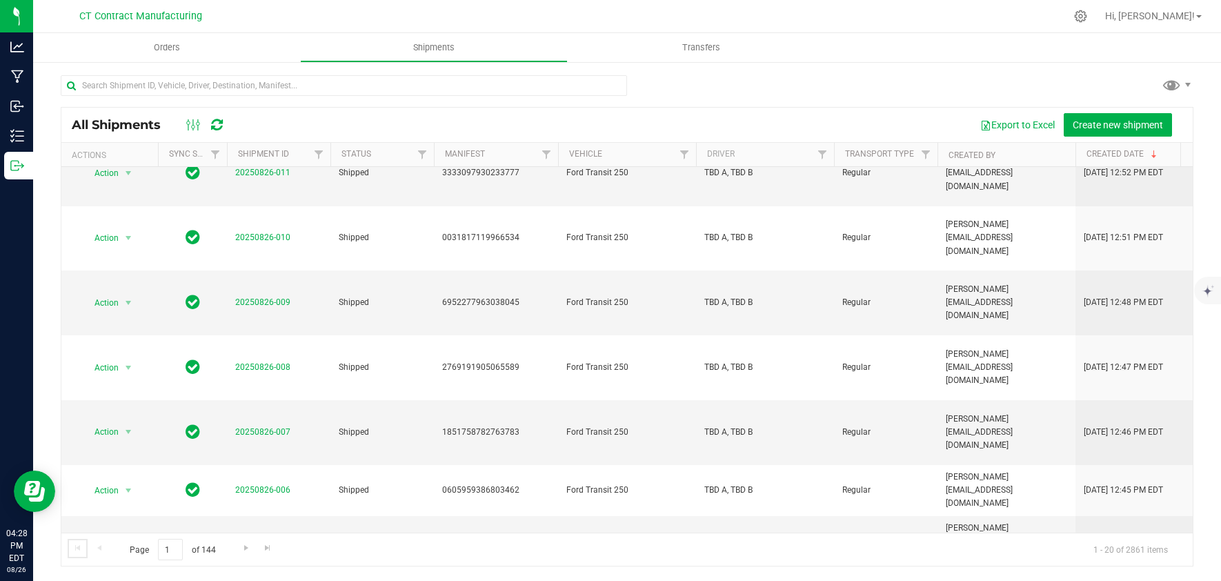
scroll to position [0, 0]
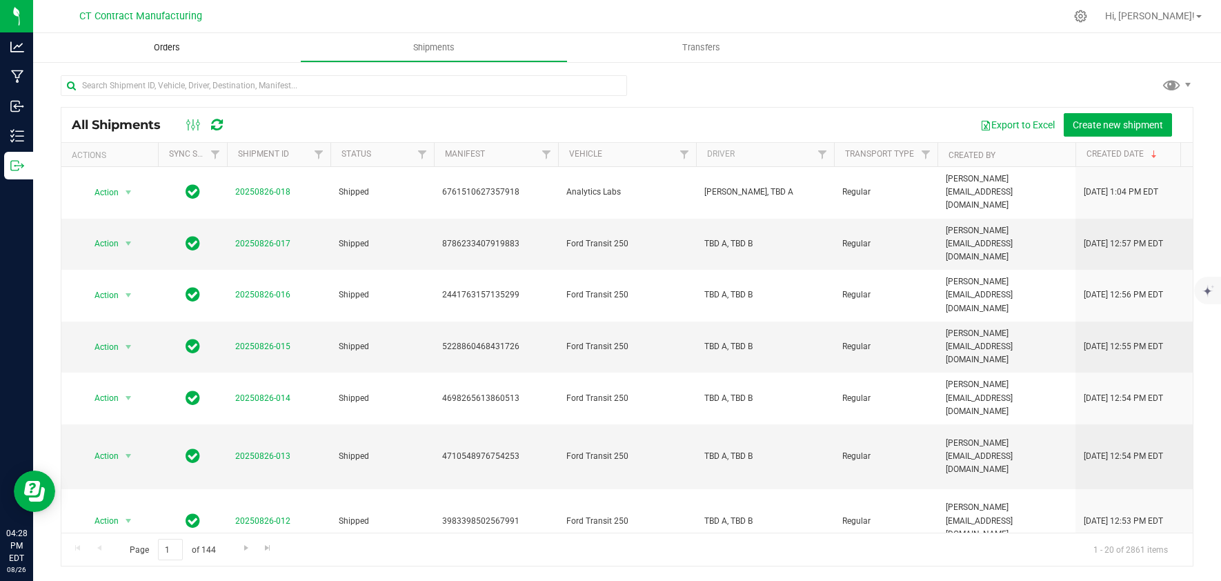
click at [140, 48] on span "Orders" at bounding box center [166, 47] width 63 height 12
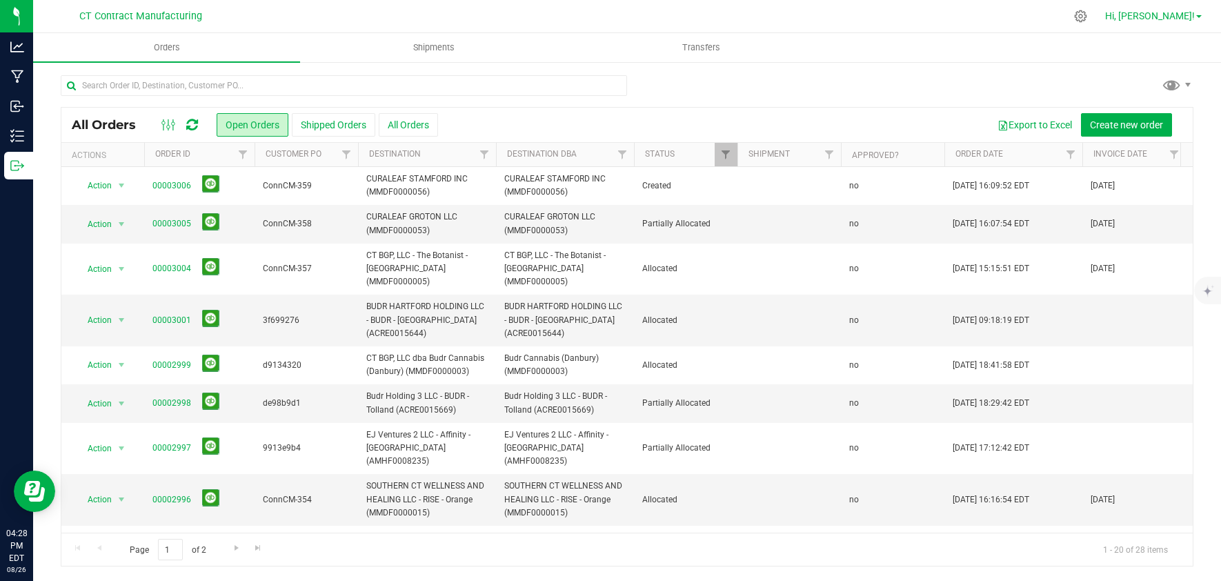
click at [1198, 10] on link "Hi, [PERSON_NAME]!" at bounding box center [1153, 16] width 108 height 14
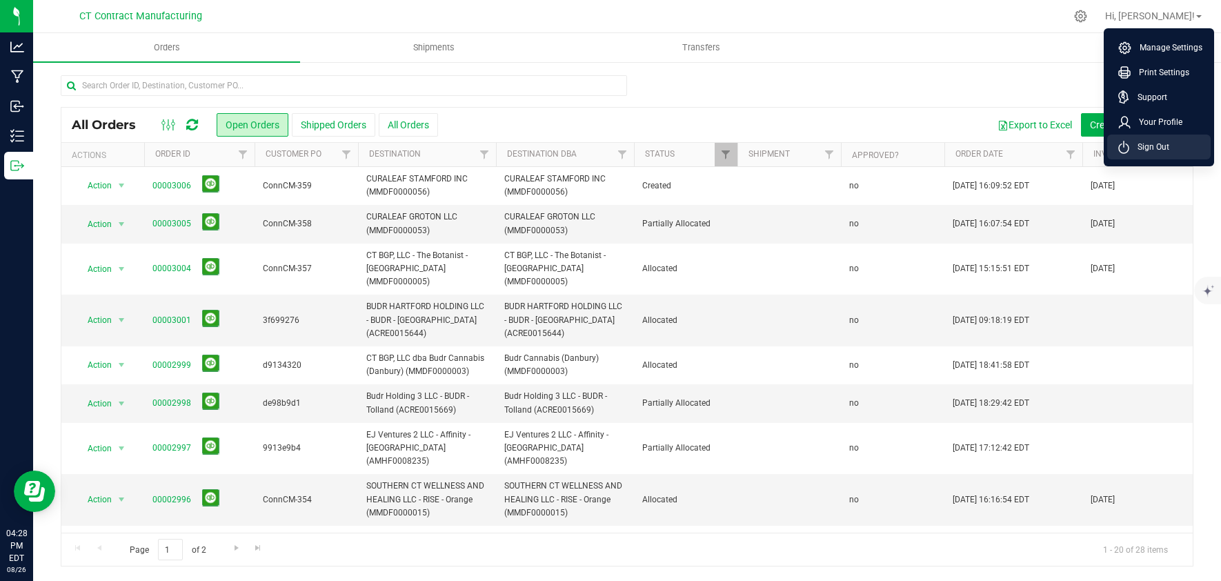
click at [1148, 147] on span "Sign Out" at bounding box center [1149, 147] width 40 height 14
